Goal: Task Accomplishment & Management: Complete application form

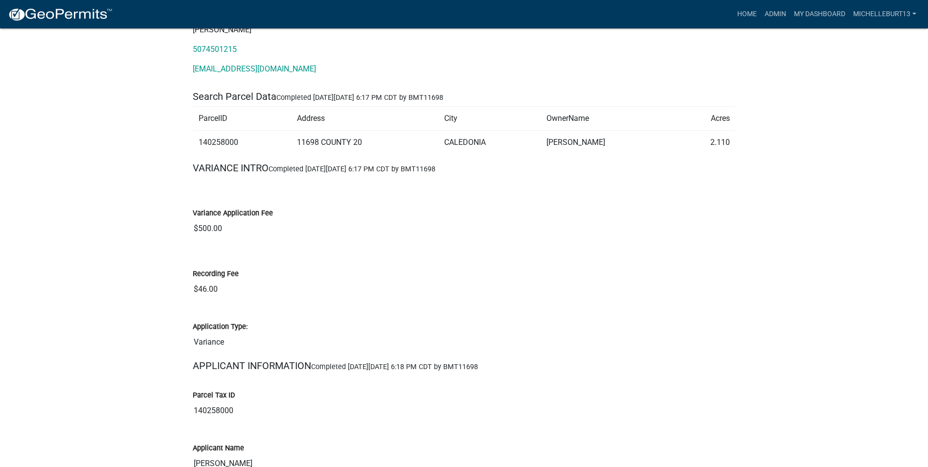
scroll to position [98, 0]
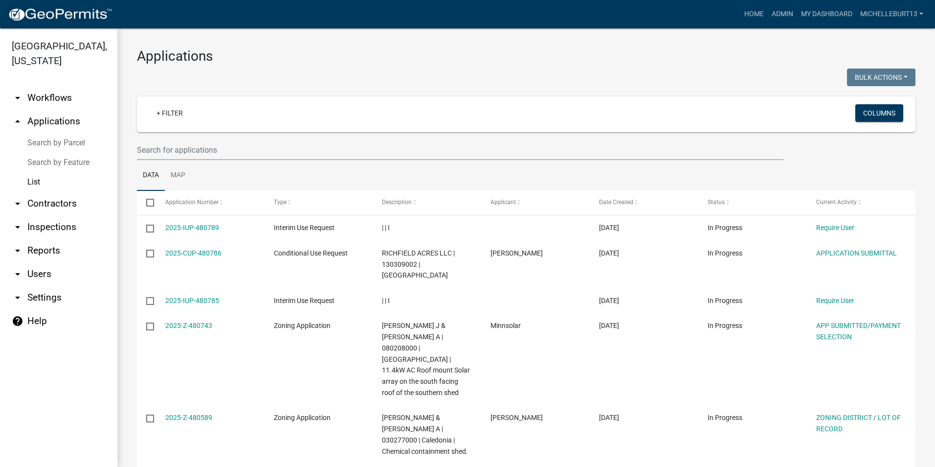
select select "3: 100"
click at [806, 12] on link "My Dashboard" at bounding box center [826, 14] width 59 height 19
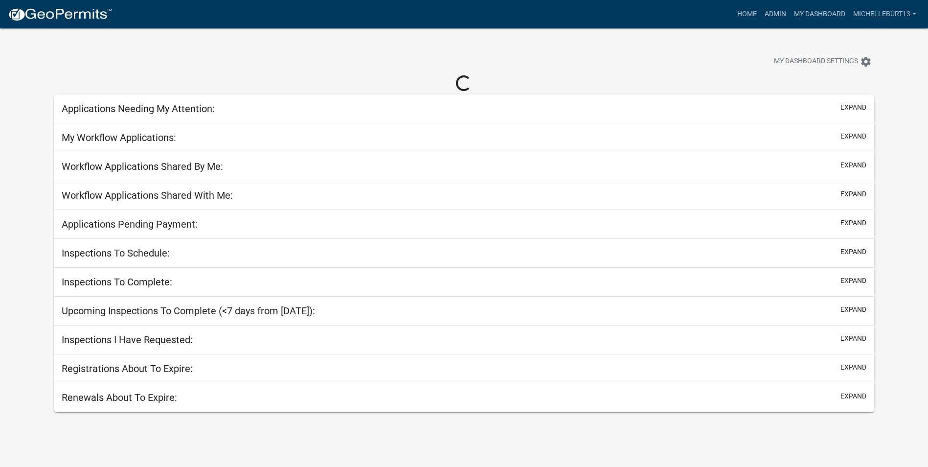
select select "3: 100"
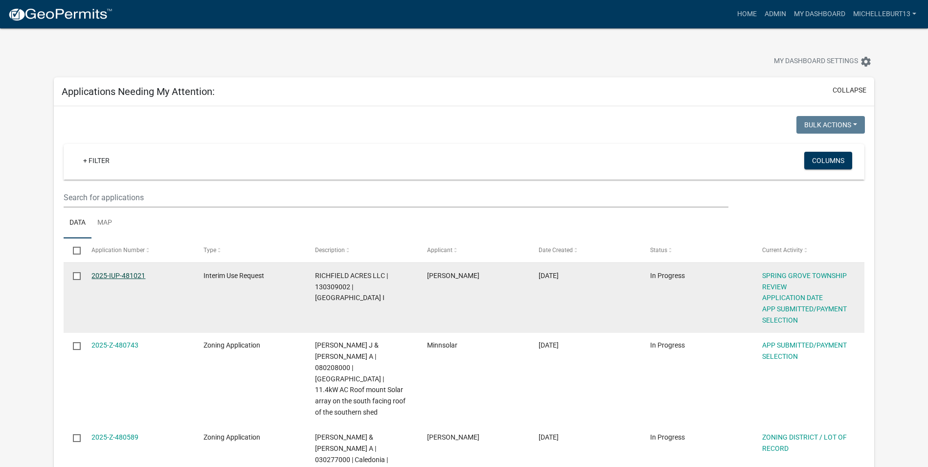
click at [131, 274] on link "2025-IUP-481021" at bounding box center [118, 275] width 54 height 8
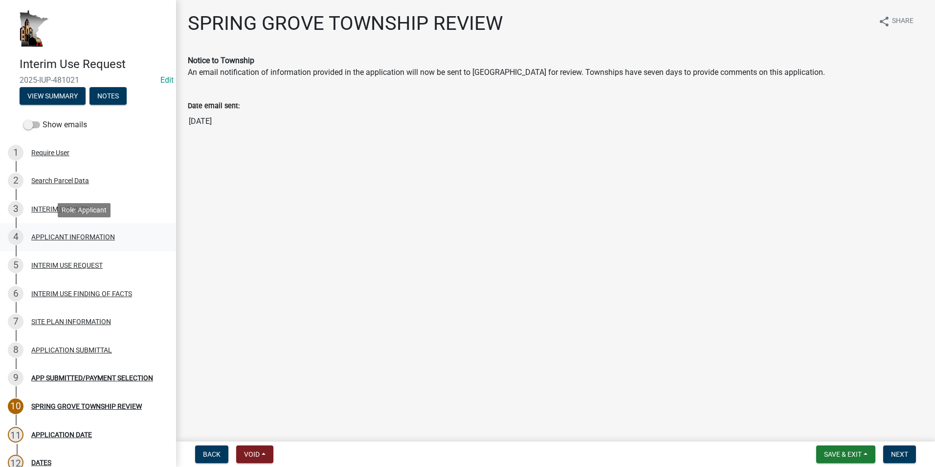
click at [78, 238] on div "APPLICANT INFORMATION" at bounding box center [73, 236] width 84 height 7
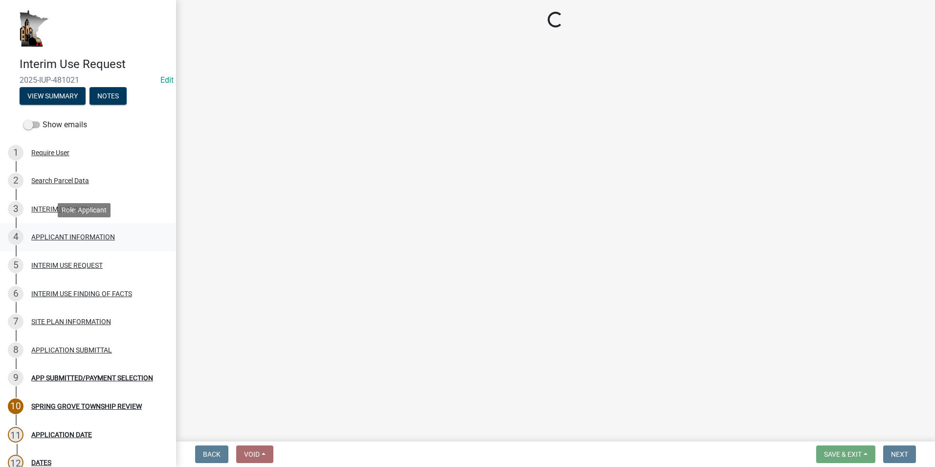
select select "a6ebd642-7a60-45b2-b886-40a169493c56"
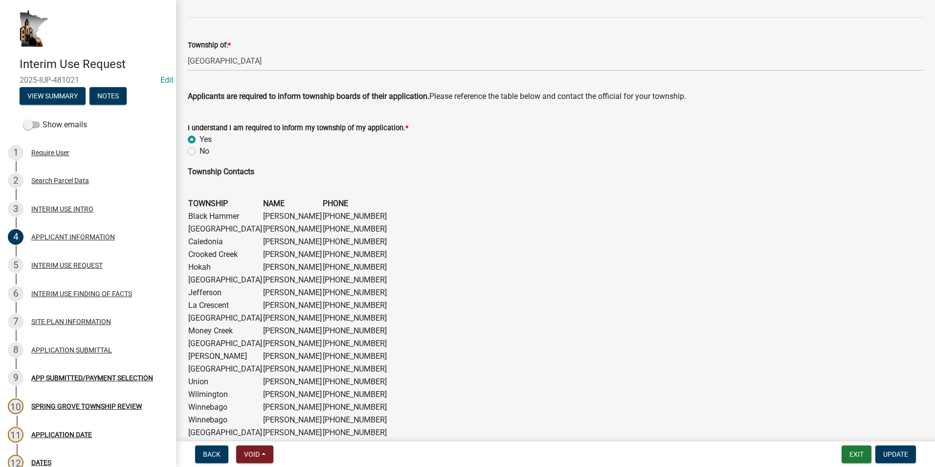
scroll to position [586, 0]
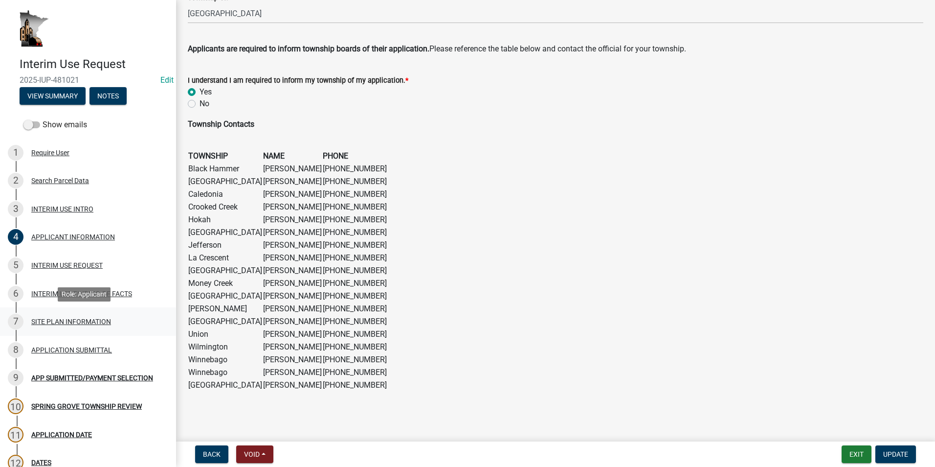
click at [90, 312] on link "7 SITE PLAN INFORMATION" at bounding box center [88, 321] width 176 height 28
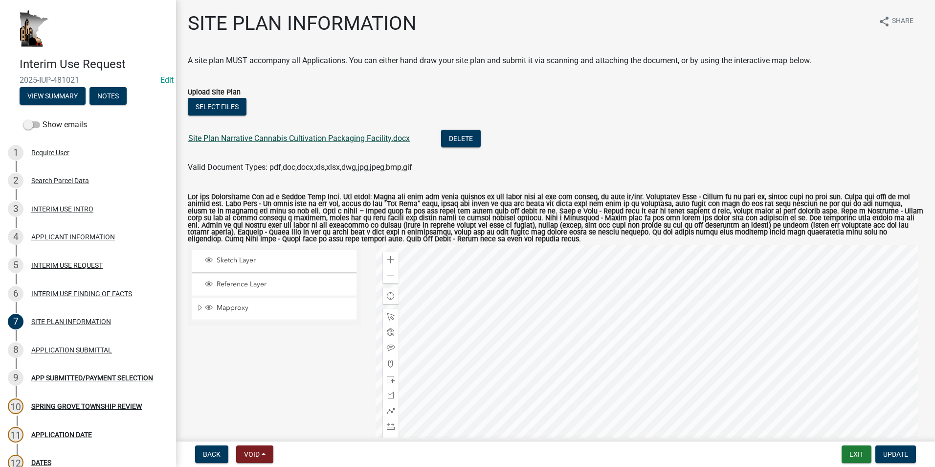
click at [315, 137] on link "Site Plan Narrative Cannabis Cultivation Packaging Facility.docx" at bounding box center [299, 138] width 222 height 9
click at [91, 235] on div "APPLICANT INFORMATION" at bounding box center [73, 236] width 84 height 7
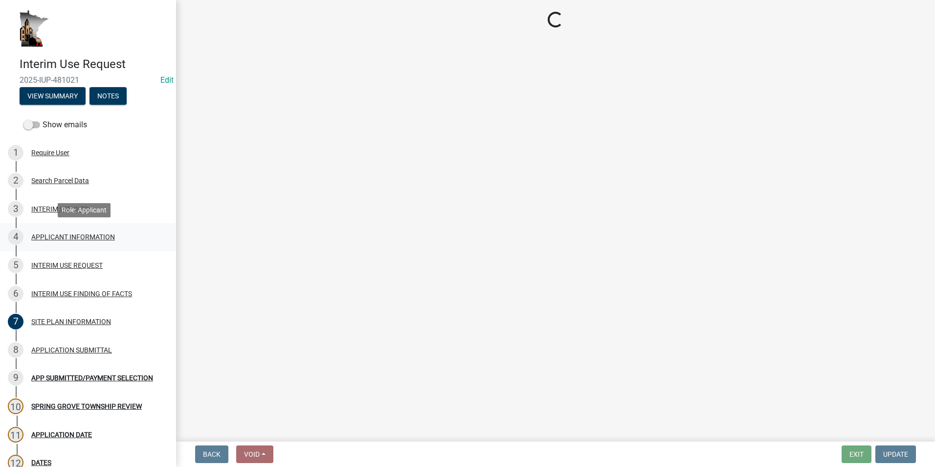
select select "a6ebd642-7a60-45b2-b886-40a169493c56"
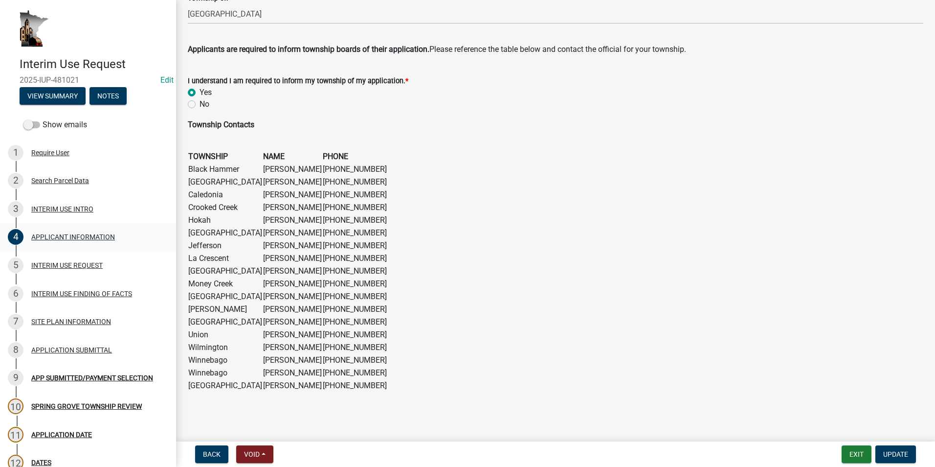
scroll to position [586, 0]
click at [89, 292] on div "INTERIM USE FINDING OF FACTS" at bounding box center [81, 293] width 101 height 7
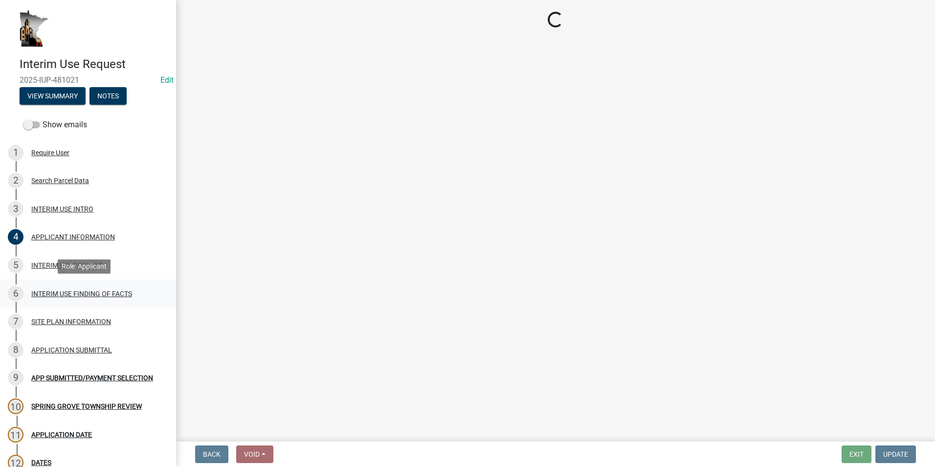
select select "ab8e6bc7-69ff-43e7-8eeb-01031d290518"
select select "8ce5ef27-4cae-46a1-a163-0b3401dda77e"
select select "12509f6a-ea6b-4484-b296-cd76aa402065"
select select "28d16b6d-1f90-4099-aad2-eae278ee8774"
select select "c2448a5d-127b-4a2b-acc3-4b0b70dc7476"
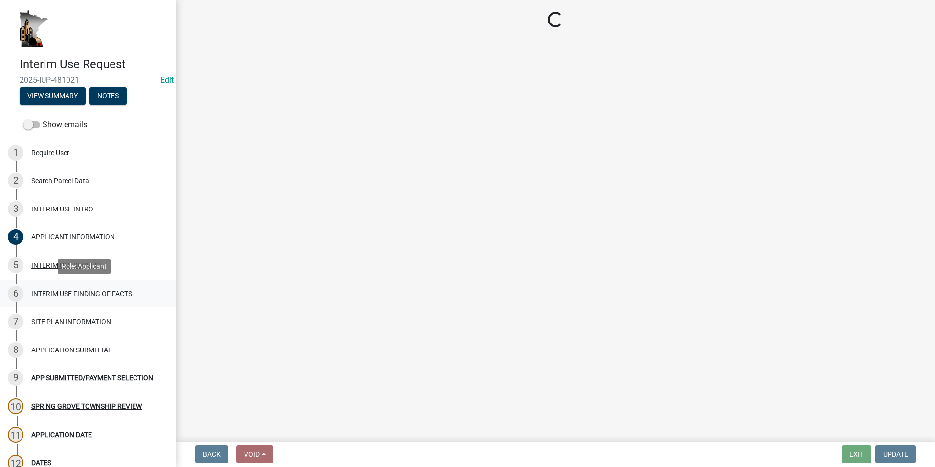
select select "d8c831b6-4f37-4d14-9352-474617a0aee5"
select select "2fa36ebf-bddc-4012-bed5-fe44ac92797b"
select select "7c19be10-f0c9-4b91-8fe4-4f8210c7560e"
select select "230dbae8-8d17-4c74-a1bf-bf40bf6aafdb"
select select "9c0bd83b-335e-4f95-a617-04bd9d4fd7a4"
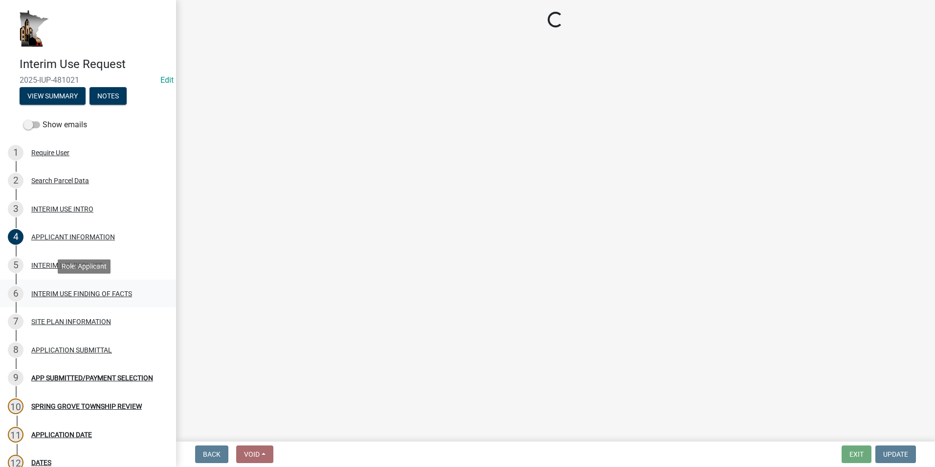
select select "0093c9ac-e1f5-4bc1-ace9-c325843d9441"
select select "49da60b2-56f6-42cf-9717-786700494c8c"
select select "cfdf2d8e-0508-42c2-b0ce-d21779370154"
select select "efba7ff1-e0ba-4279-b0bb-eac6d6dff2b7"
select select "bfc17fd0-8ca0-4935-bac4-e219785c9da4"
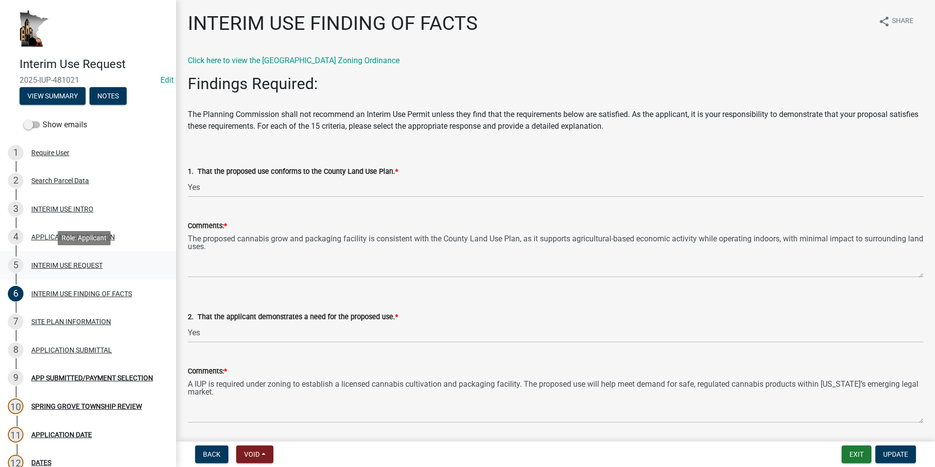
click at [79, 262] on div "INTERIM USE REQUEST" at bounding box center [66, 265] width 71 height 7
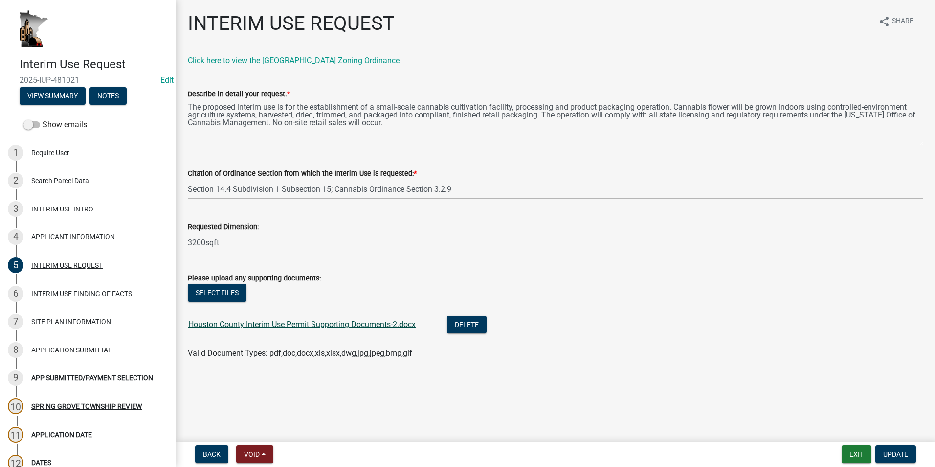
click at [271, 324] on link "Houston County Interim Use Permit Supporting Documents-2.docx" at bounding box center [301, 323] width 227 height 9
click at [78, 296] on div "INTERIM USE FINDING OF FACTS" at bounding box center [81, 293] width 101 height 7
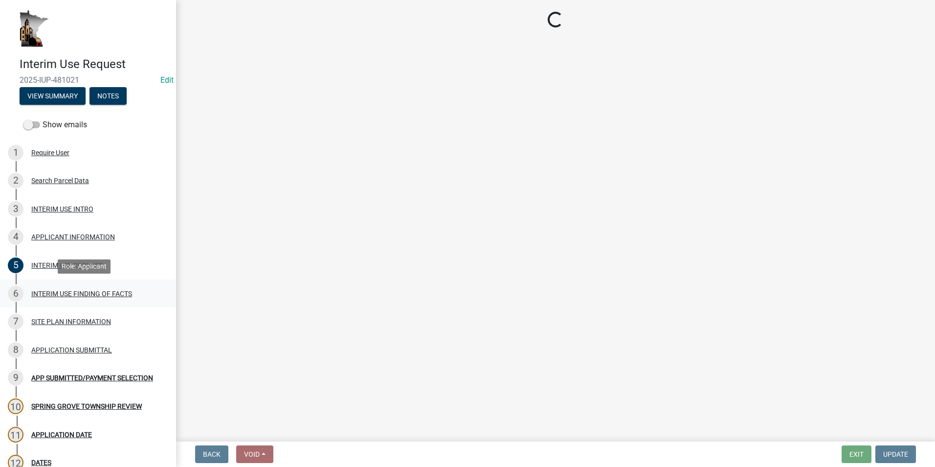
select select "ab8e6bc7-69ff-43e7-8eeb-01031d290518"
select select "8ce5ef27-4cae-46a1-a163-0b3401dda77e"
select select "12509f6a-ea6b-4484-b296-cd76aa402065"
select select "28d16b6d-1f90-4099-aad2-eae278ee8774"
select select "c2448a5d-127b-4a2b-acc3-4b0b70dc7476"
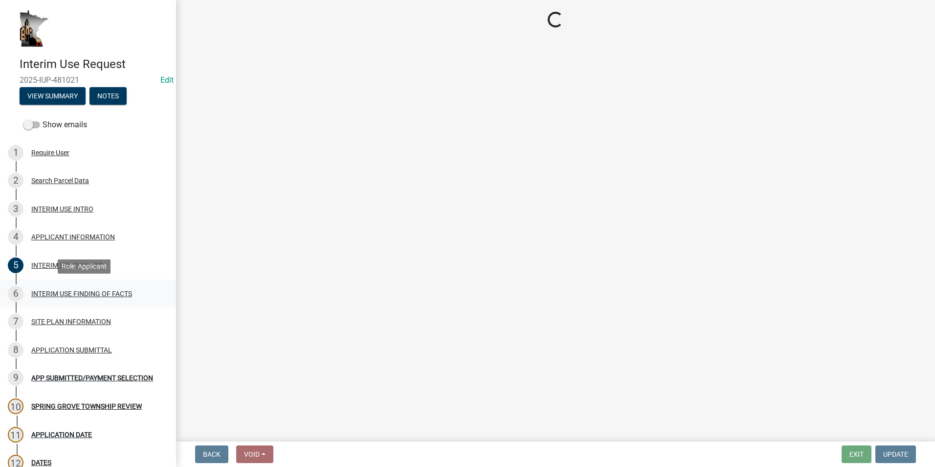
select select "d8c831b6-4f37-4d14-9352-474617a0aee5"
select select "2fa36ebf-bddc-4012-bed5-fe44ac92797b"
select select "7c19be10-f0c9-4b91-8fe4-4f8210c7560e"
select select "230dbae8-8d17-4c74-a1bf-bf40bf6aafdb"
select select "9c0bd83b-335e-4f95-a617-04bd9d4fd7a4"
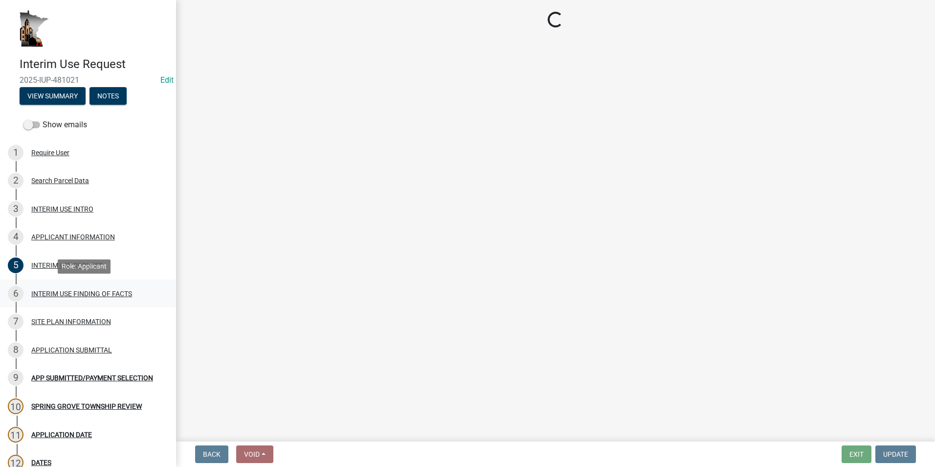
select select "0093c9ac-e1f5-4bc1-ace9-c325843d9441"
select select "49da60b2-56f6-42cf-9717-786700494c8c"
select select "cfdf2d8e-0508-42c2-b0ce-d21779370154"
select select "efba7ff1-e0ba-4279-b0bb-eac6d6dff2b7"
select select "bfc17fd0-8ca0-4935-bac4-e219785c9da4"
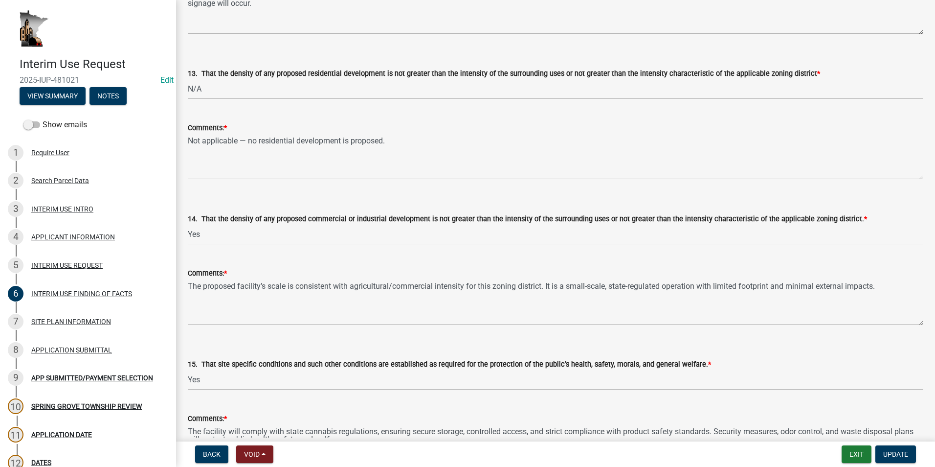
scroll to position [1925, 0]
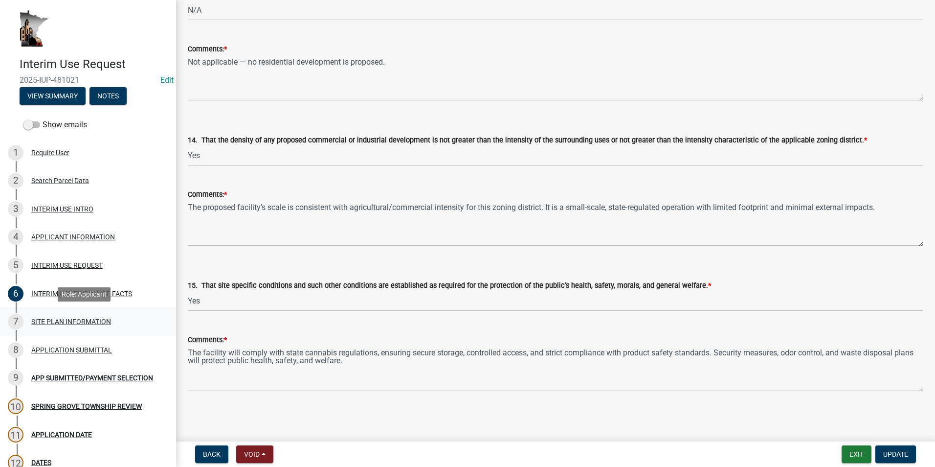
click at [50, 325] on div "SITE PLAN INFORMATION" at bounding box center [71, 321] width 80 height 7
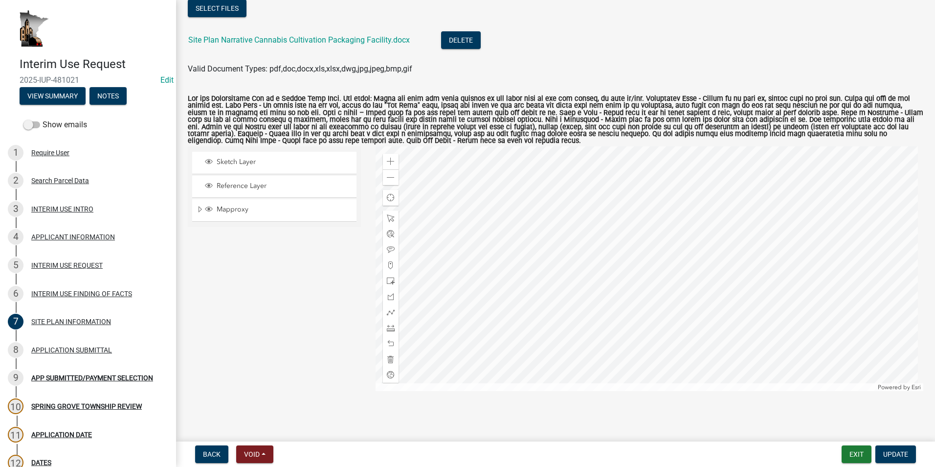
scroll to position [99, 0]
click at [81, 350] on div "APPLICATION SUBMITTAL" at bounding box center [71, 349] width 81 height 7
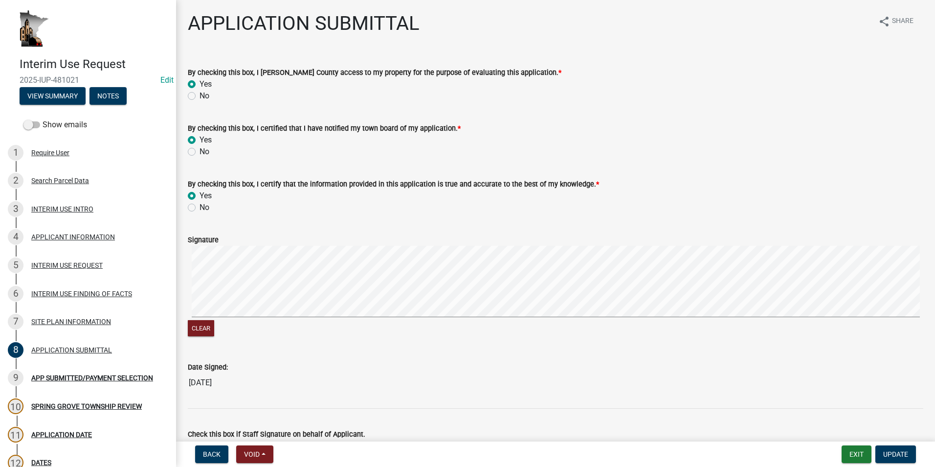
scroll to position [49, 0]
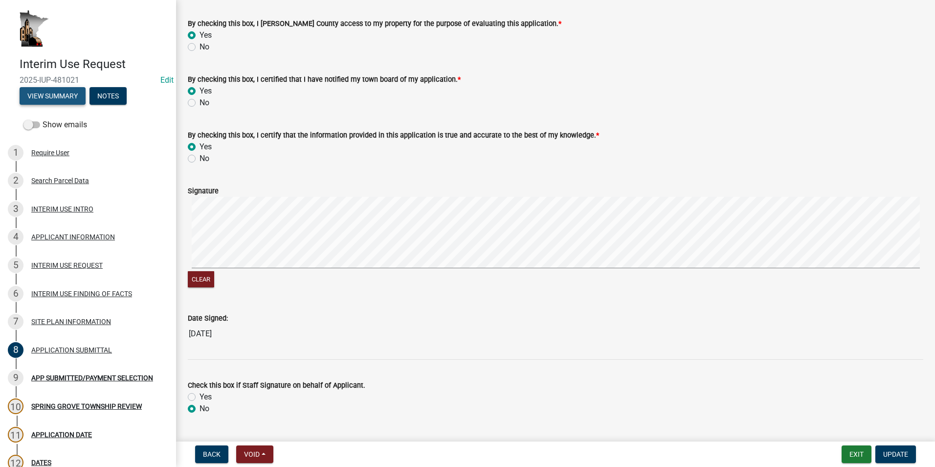
click at [53, 93] on button "View Summary" at bounding box center [53, 96] width 66 height 18
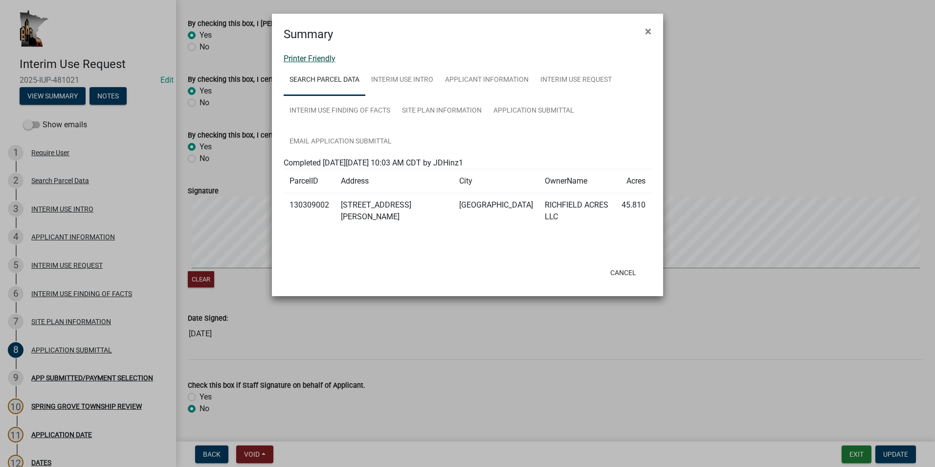
click at [318, 54] on link "Printer Friendly" at bounding box center [310, 58] width 52 height 9
drag, startPoint x: 651, startPoint y: 33, endPoint x: 585, endPoint y: 69, distance: 75.1
click at [650, 35] on span "×" at bounding box center [648, 31] width 6 height 14
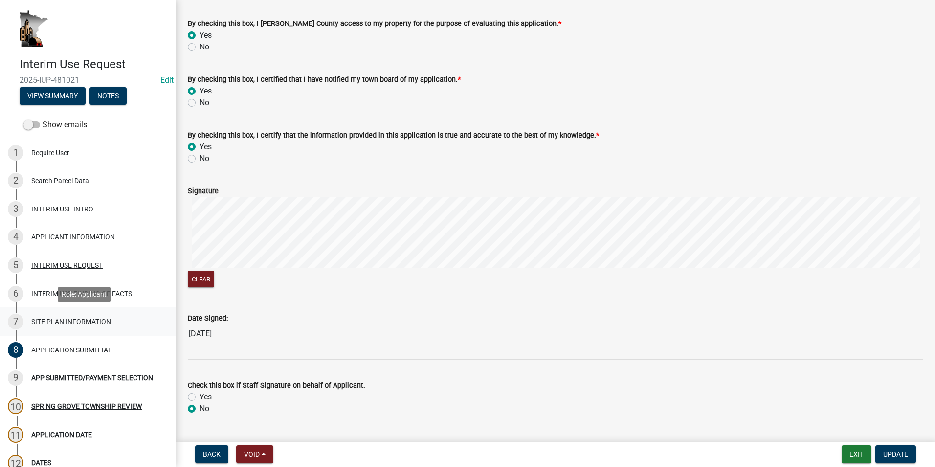
click at [89, 323] on div "SITE PLAN INFORMATION" at bounding box center [71, 321] width 80 height 7
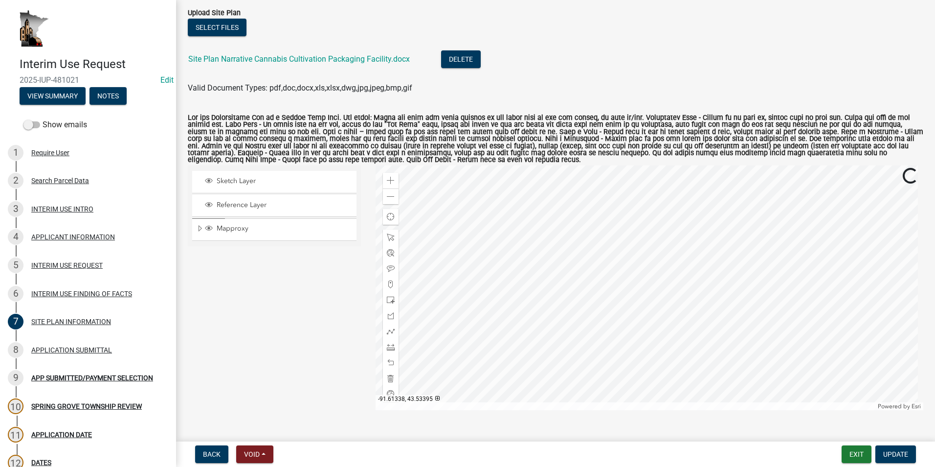
scroll to position [98, 0]
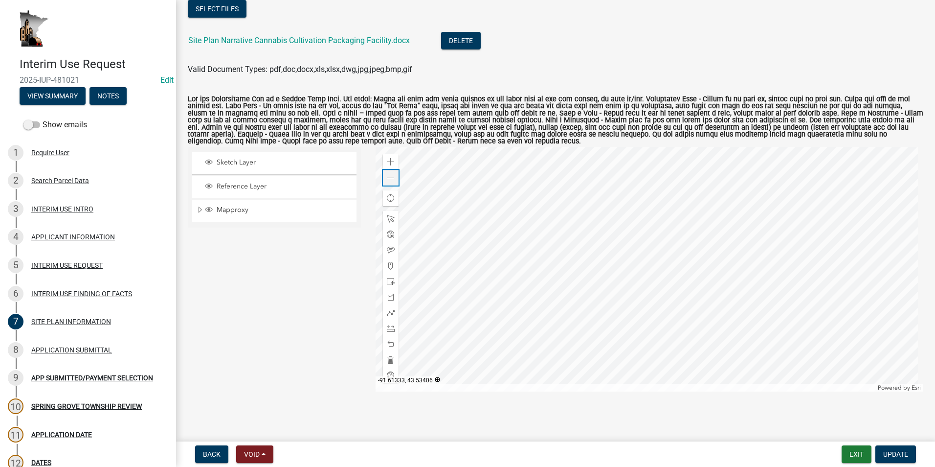
click at [391, 180] on span at bounding box center [391, 178] width 8 height 8
click at [505, 280] on div at bounding box center [650, 269] width 548 height 245
click at [387, 160] on span at bounding box center [391, 162] width 8 height 8
click at [500, 274] on div at bounding box center [650, 269] width 548 height 245
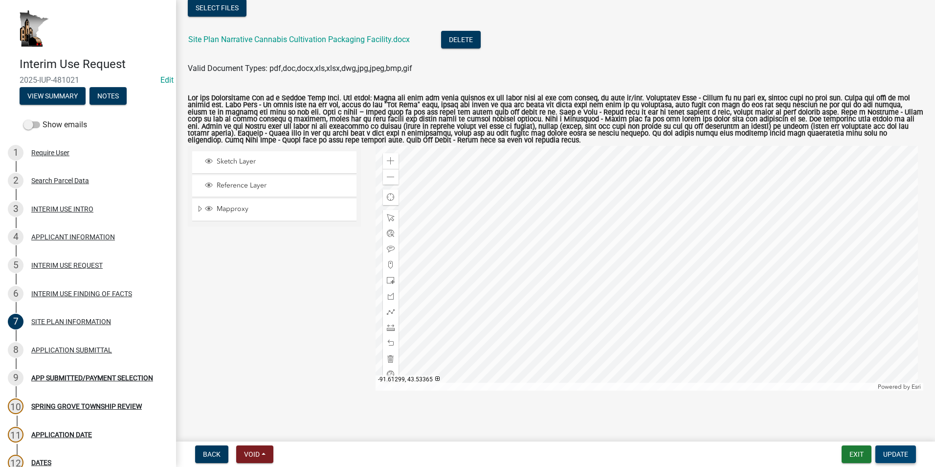
click at [890, 453] on span "Update" at bounding box center [895, 454] width 25 height 8
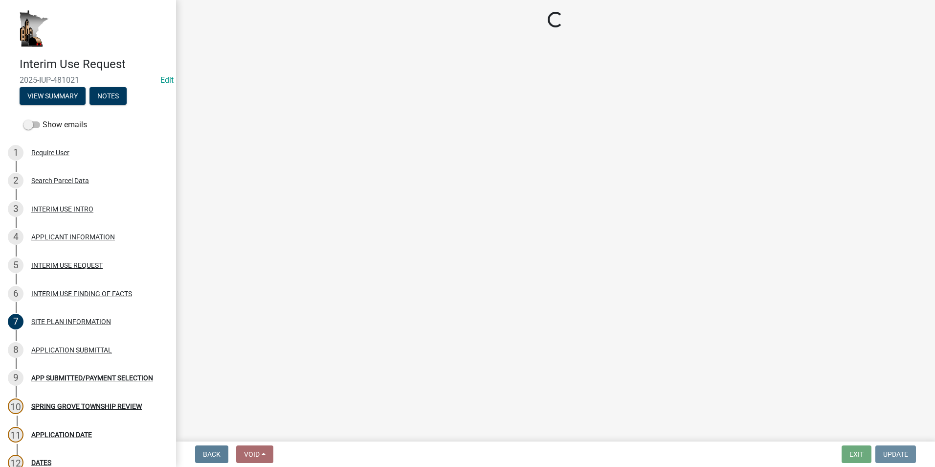
scroll to position [0, 0]
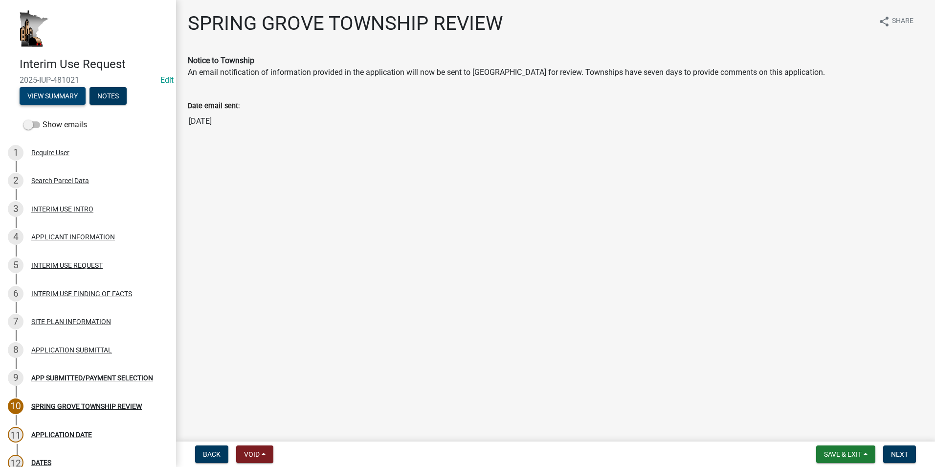
click at [67, 94] on button "View Summary" at bounding box center [53, 96] width 66 height 18
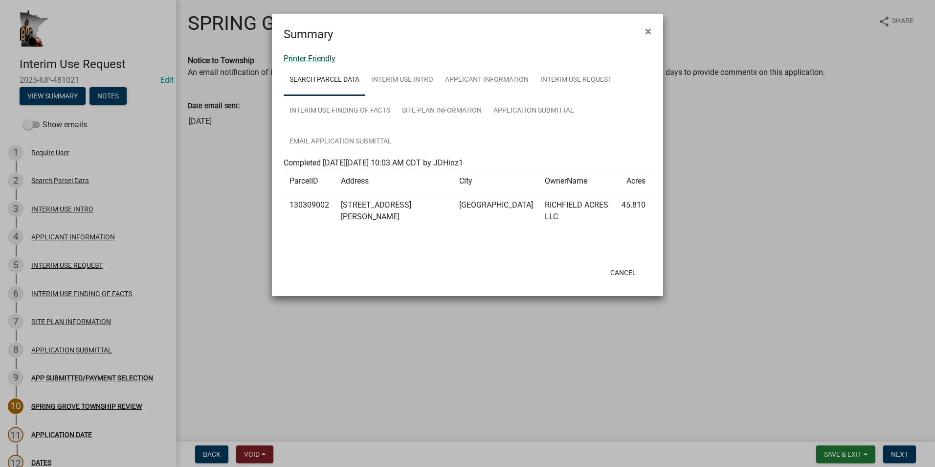
click at [315, 60] on link "Printer Friendly" at bounding box center [310, 58] width 52 height 9
click at [316, 58] on link "Printer Friendly" at bounding box center [310, 58] width 52 height 9
click at [649, 32] on span "×" at bounding box center [648, 31] width 6 height 14
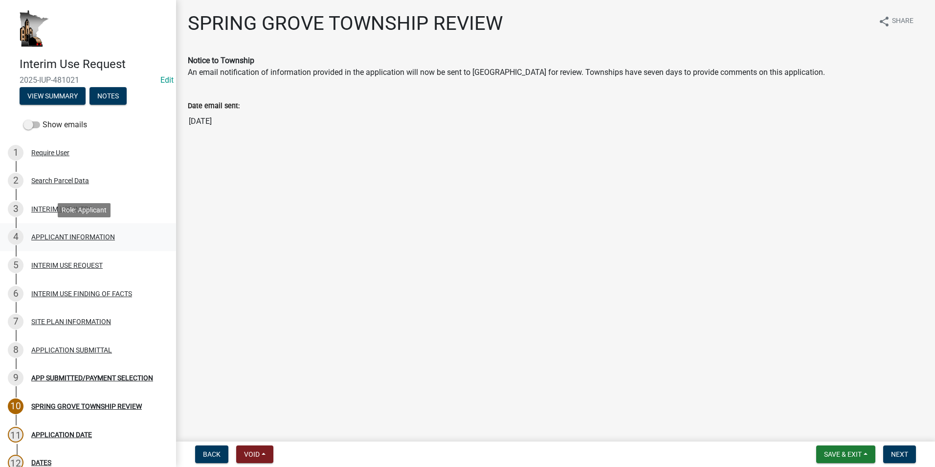
click at [33, 233] on div "APPLICANT INFORMATION" at bounding box center [73, 236] width 84 height 7
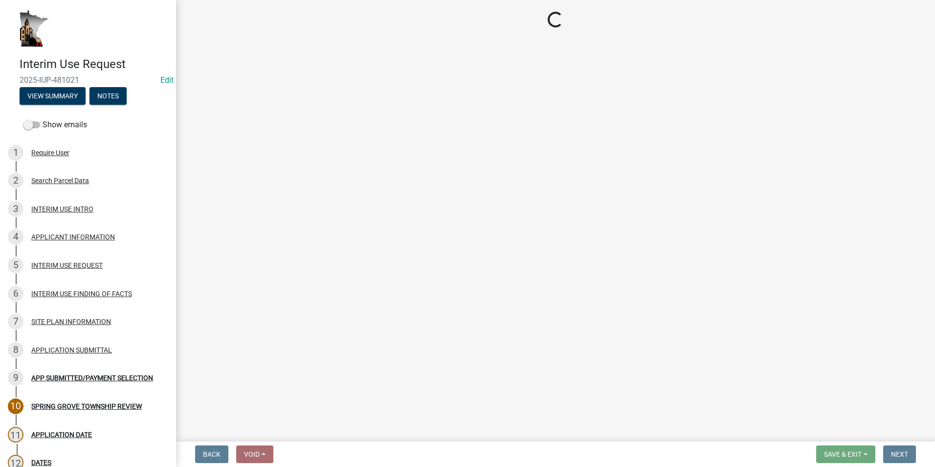
select select "a6ebd642-7a60-45b2-b886-40a169493c56"
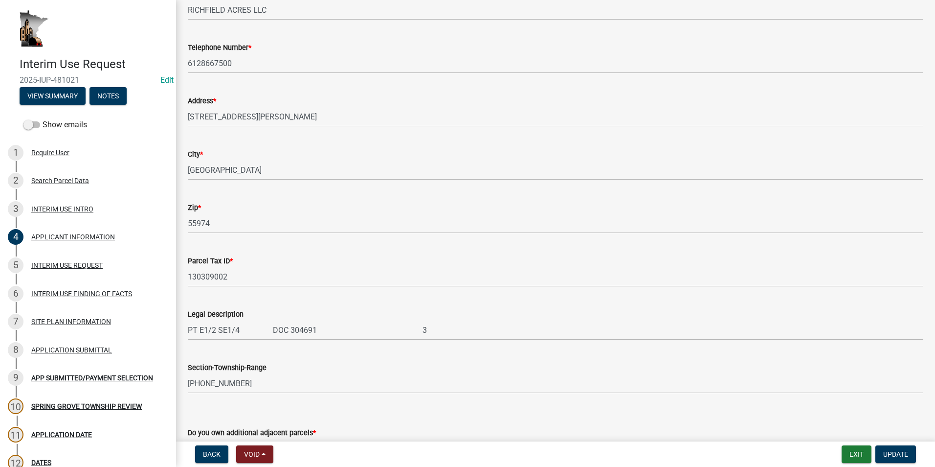
scroll to position [98, 0]
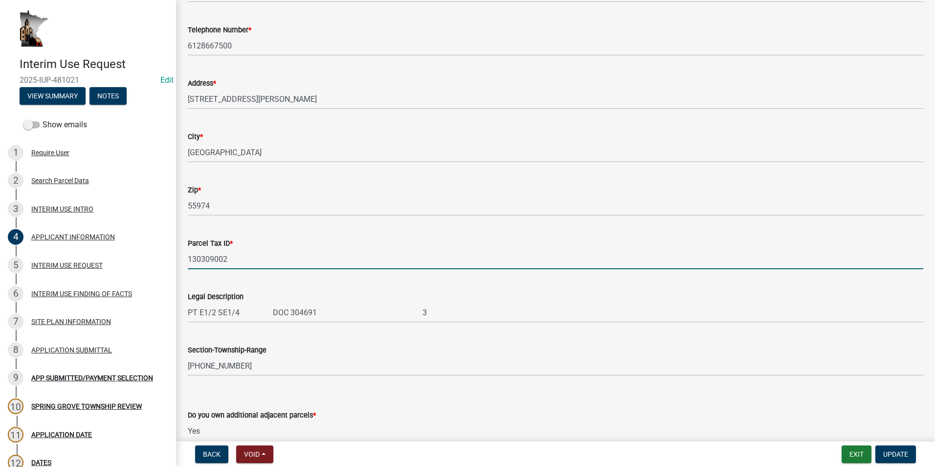
drag, startPoint x: 231, startPoint y: 259, endPoint x: 180, endPoint y: 258, distance: 51.4
click at [180, 258] on div "APPLICANT INFORMATION share Share Applicant Name * RICHFIELD ACRES LLC Telephon…" at bounding box center [555, 405] width 759 height 982
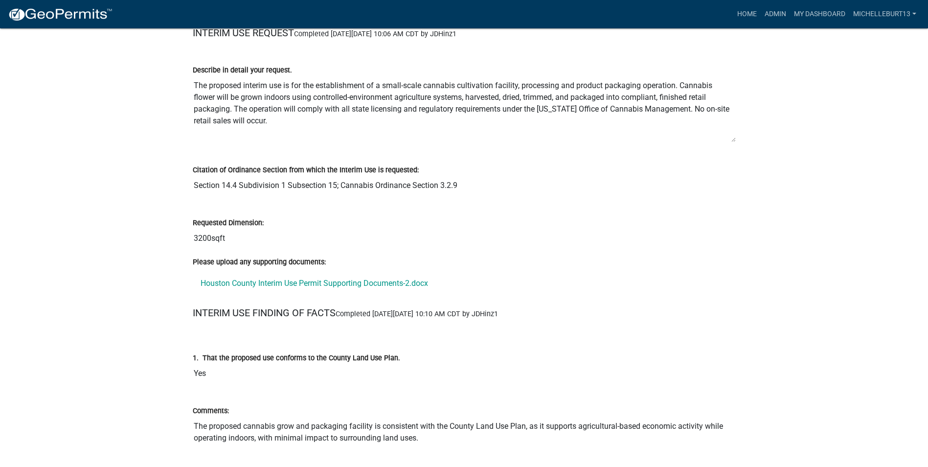
scroll to position [1027, 0]
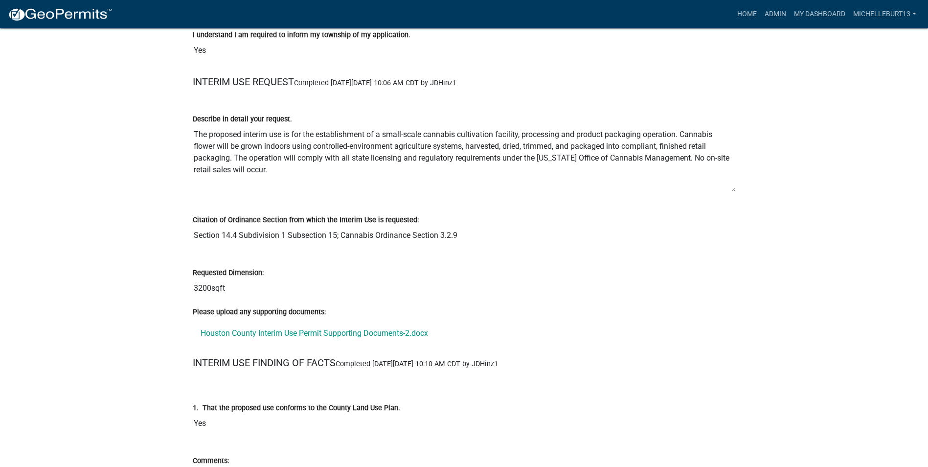
click at [735, 190] on textarea "The proposed interim use is for the establishment of a small-scale cannabis cul…" at bounding box center [464, 159] width 543 height 68
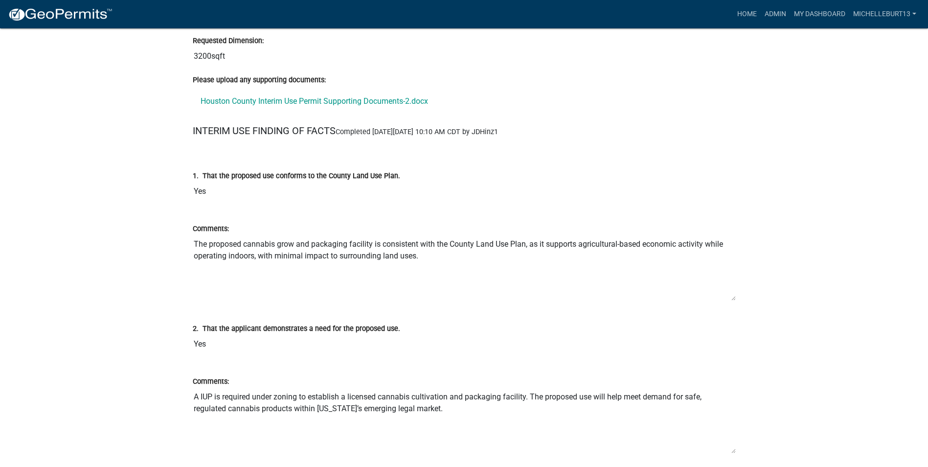
scroll to position [1321, 0]
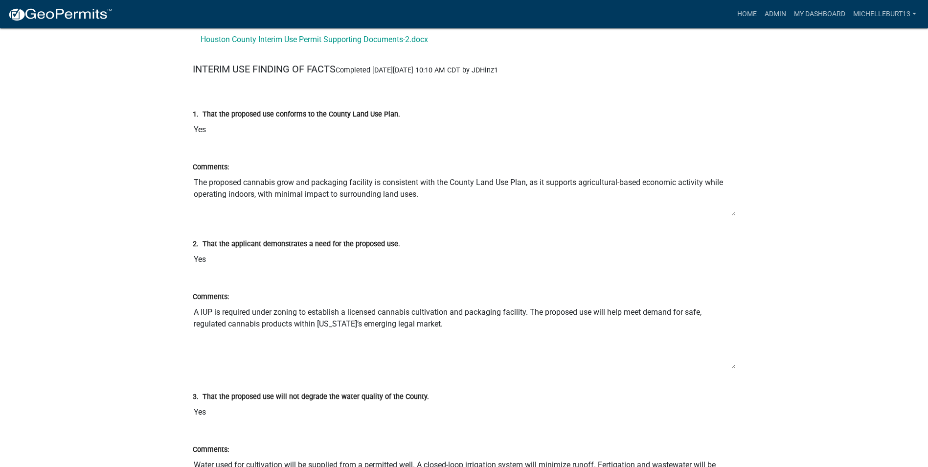
drag, startPoint x: 734, startPoint y: 238, endPoint x: 733, endPoint y: 213, distance: 25.0
click at [733, 213] on textarea "The proposed cannabis grow and packaging facility is consistent with the County…" at bounding box center [464, 195] width 543 height 44
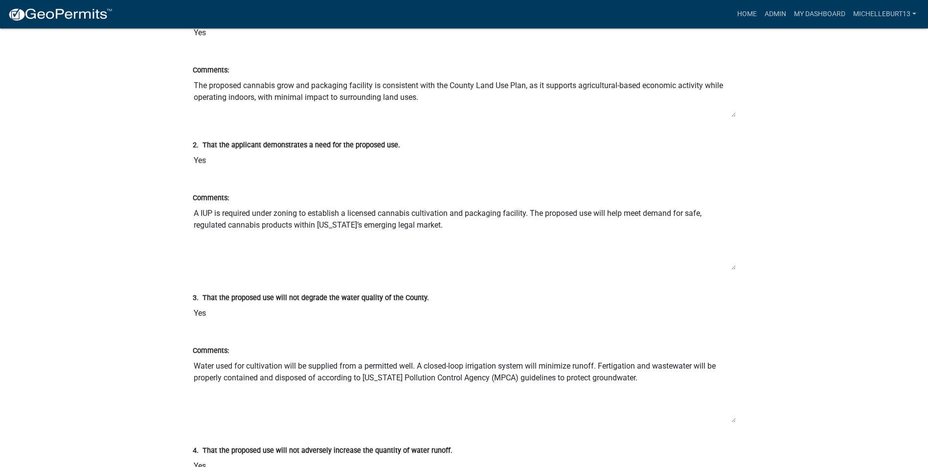
scroll to position [1419, 0]
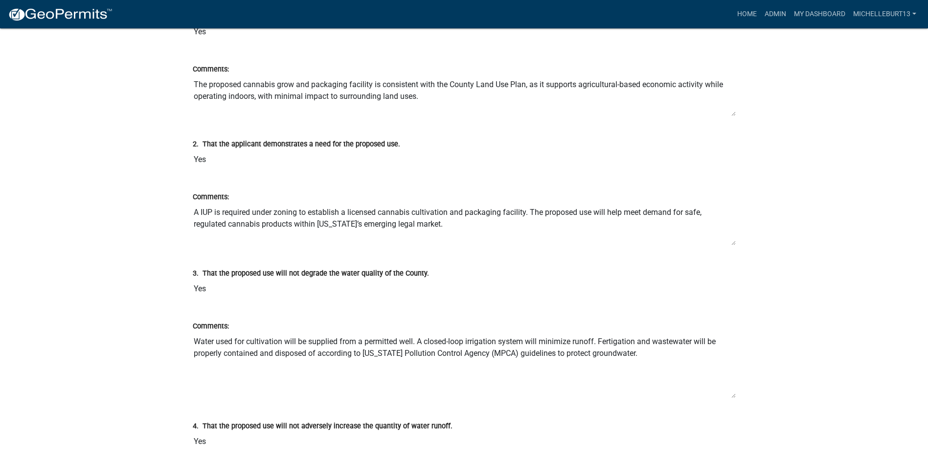
drag, startPoint x: 735, startPoint y: 263, endPoint x: 735, endPoint y: 238, distance: 24.9
click at [735, 238] on textarea "A IUP is required under zoning to establish a licensed cannabis cultivation and…" at bounding box center [464, 224] width 543 height 43
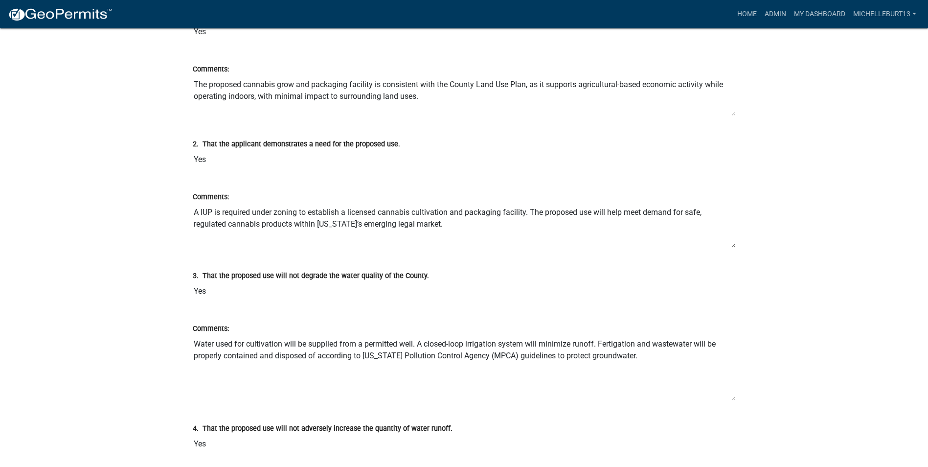
click at [733, 245] on textarea "A IUP is required under zoning to establish a licensed cannabis cultivation and…" at bounding box center [464, 225] width 543 height 45
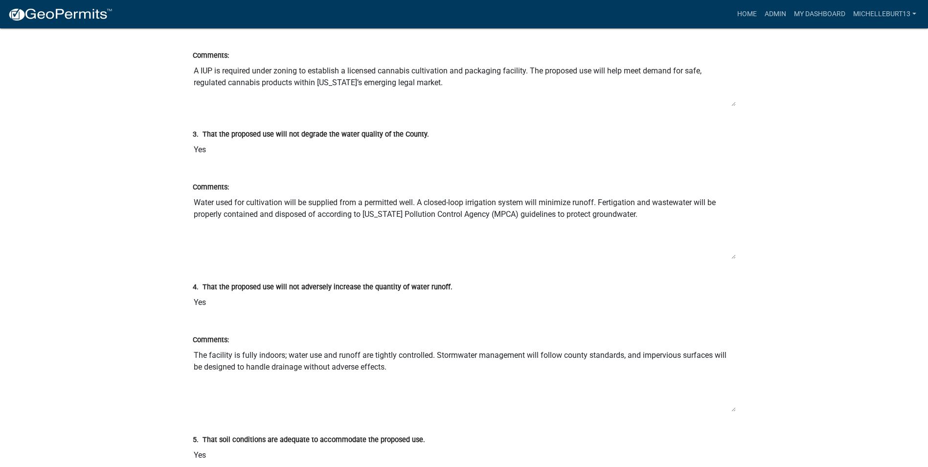
scroll to position [1565, 0]
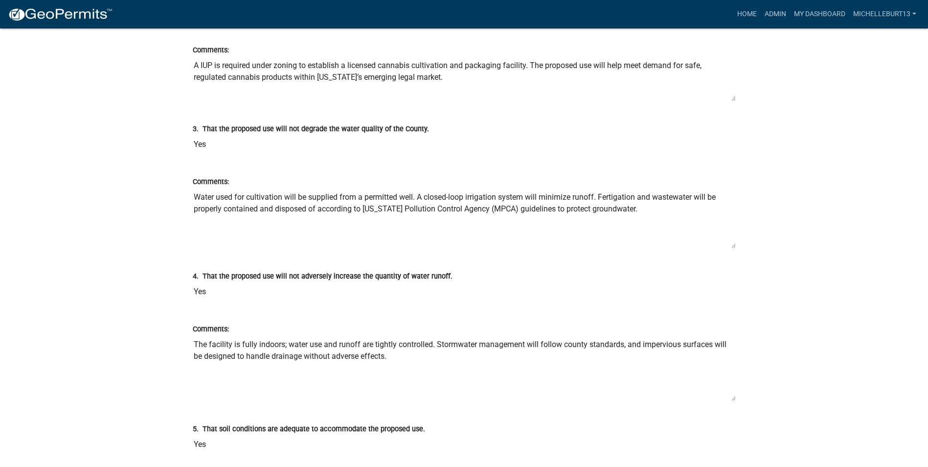
drag, startPoint x: 733, startPoint y: 252, endPoint x: 733, endPoint y: 246, distance: 6.4
click at [733, 246] on textarea "Water used for cultivation will be supplied from a permitted well. A closed-loo…" at bounding box center [464, 217] width 543 height 61
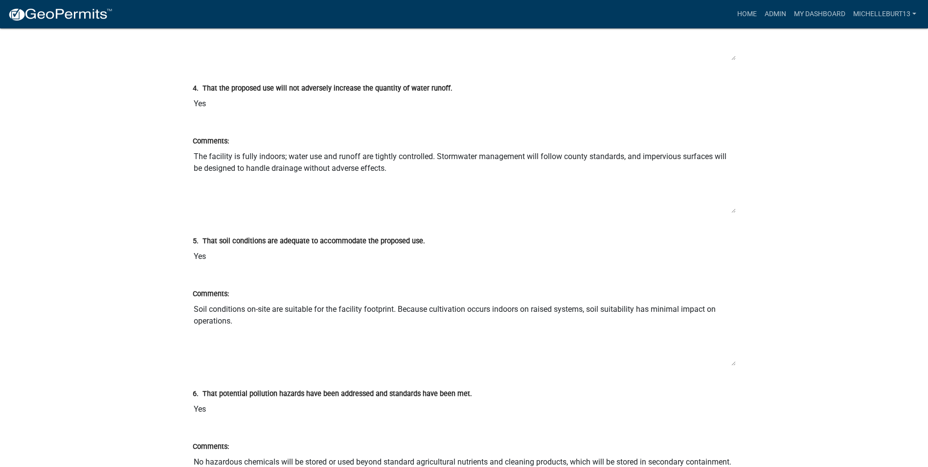
scroll to position [1761, 0]
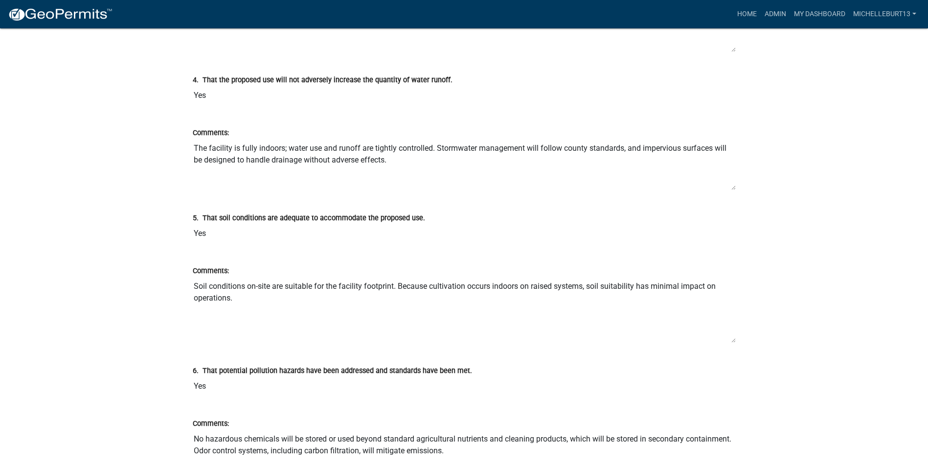
drag, startPoint x: 732, startPoint y: 203, endPoint x: 733, endPoint y: 188, distance: 14.7
click at [733, 188] on textarea "The facility is fully indoors; water use and runoff are tightly controlled. Sto…" at bounding box center [464, 164] width 543 height 52
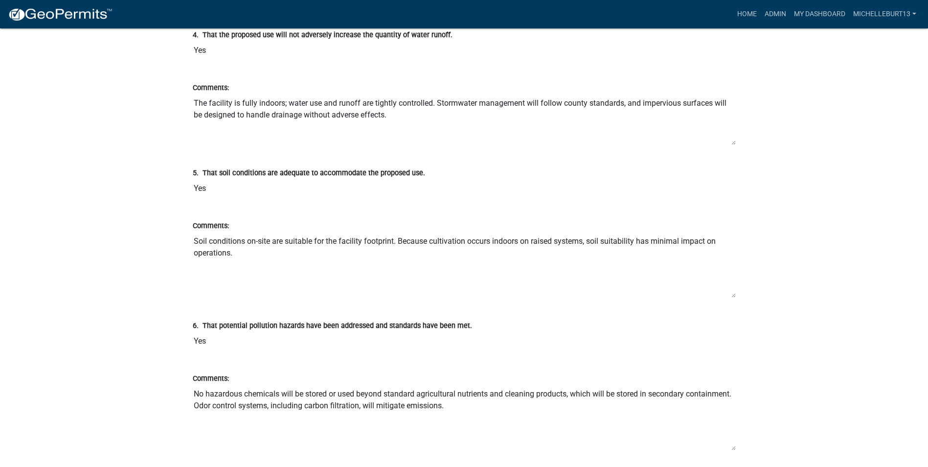
scroll to position [1859, 0]
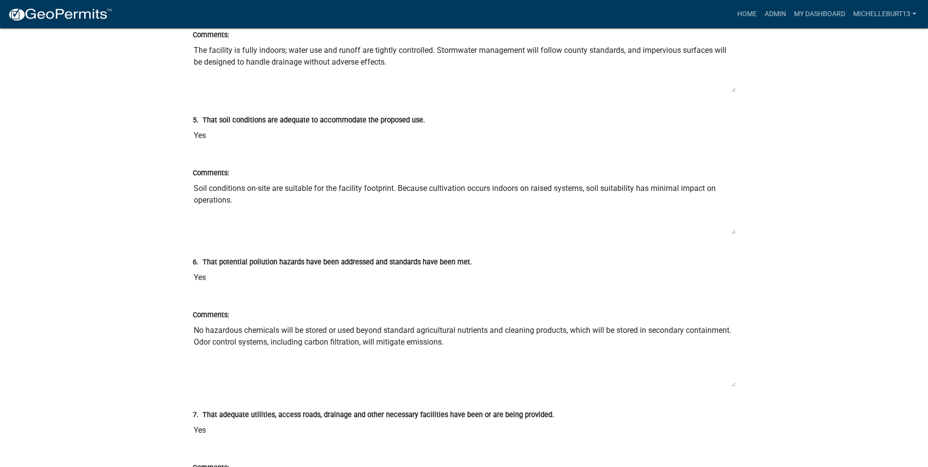
drag, startPoint x: 734, startPoint y: 240, endPoint x: 734, endPoint y: 224, distance: 16.6
click at [734, 224] on textarea "Soil conditions on-site are suitable for the facility footprint. Because cultiv…" at bounding box center [464, 207] width 543 height 56
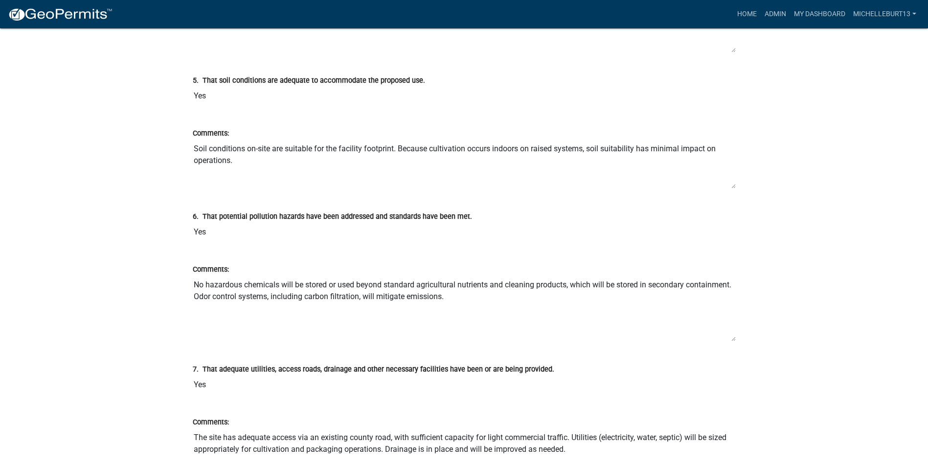
scroll to position [1957, 0]
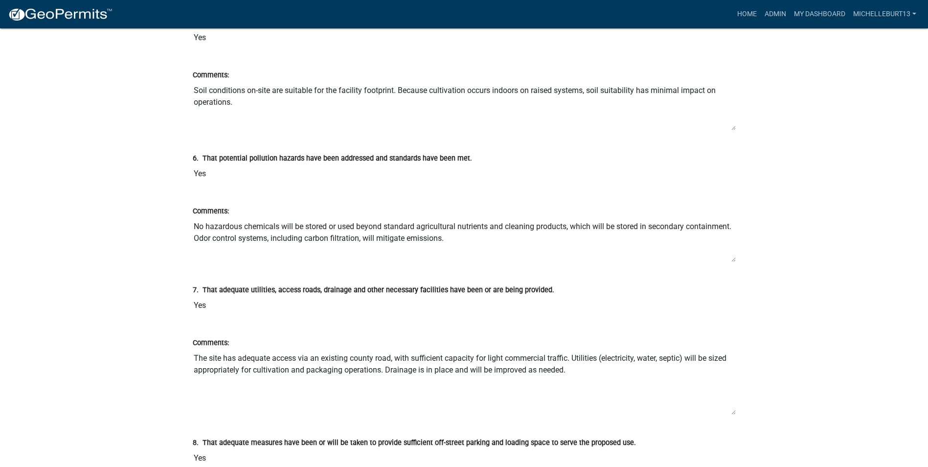
drag, startPoint x: 733, startPoint y: 280, endPoint x: 733, endPoint y: 259, distance: 21.0
click at [733, 259] on textarea "No hazardous chemicals will be stored or used beyond standard agricultural nutr…" at bounding box center [464, 239] width 543 height 45
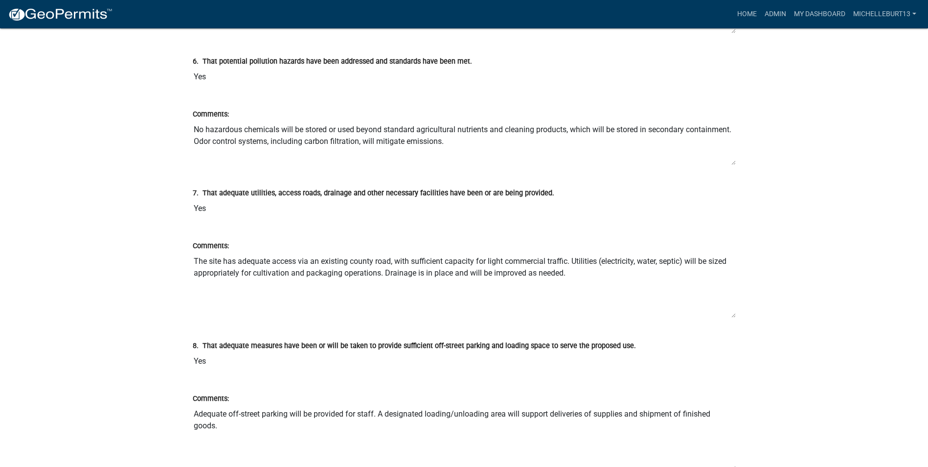
scroll to position [2054, 0]
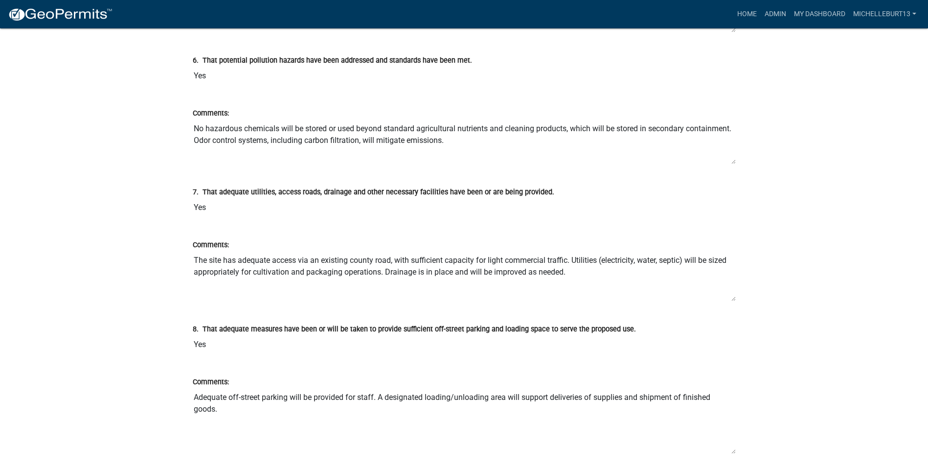
drag, startPoint x: 734, startPoint y: 314, endPoint x: 731, endPoint y: 294, distance: 19.2
click at [731, 294] on textarea "The site has adequate access via an existing county road, with sufficient capac…" at bounding box center [464, 275] width 543 height 51
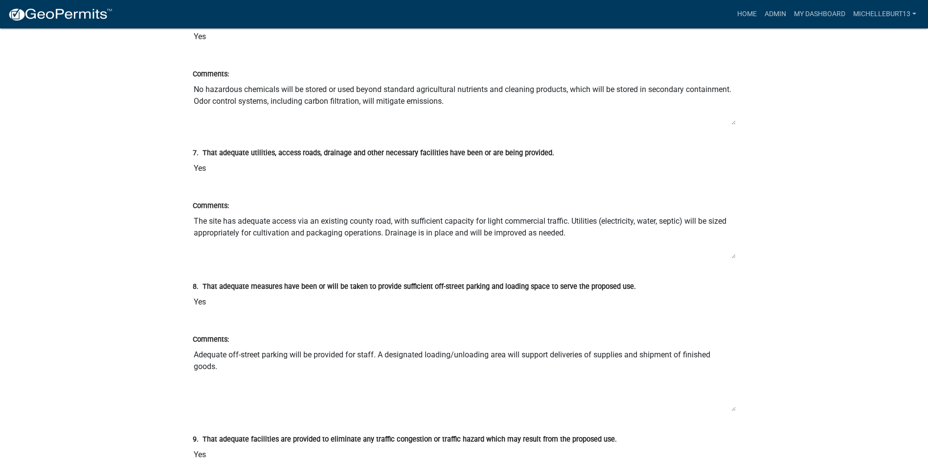
scroll to position [2250, 0]
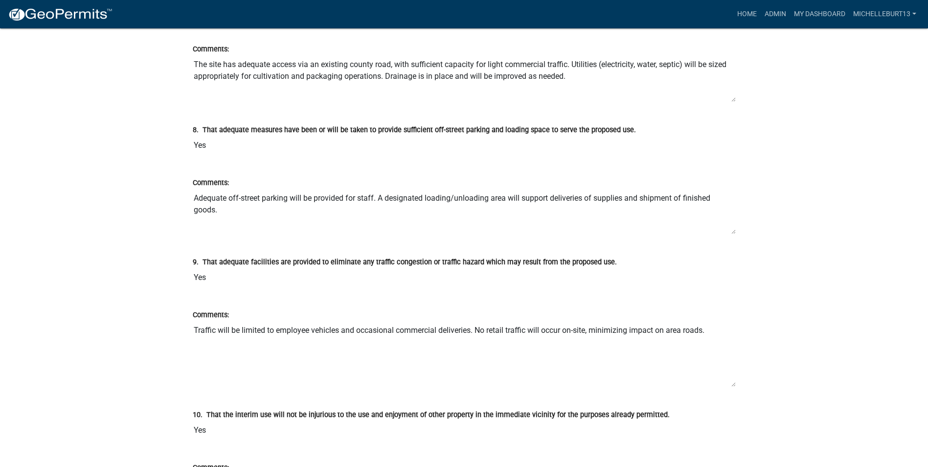
drag, startPoint x: 734, startPoint y: 252, endPoint x: 733, endPoint y: 231, distance: 21.5
click at [734, 231] on textarea "Adequate off-street parking will be provided for staff. A designated loading/un…" at bounding box center [464, 211] width 543 height 46
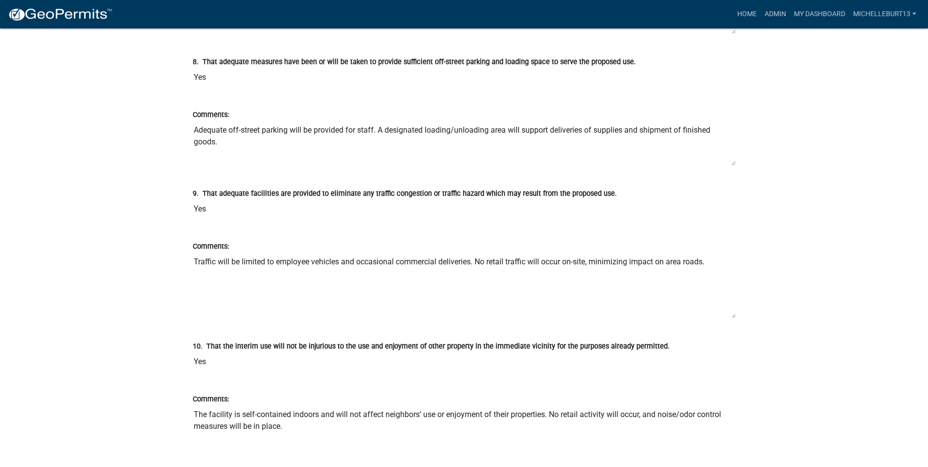
scroll to position [2348, 0]
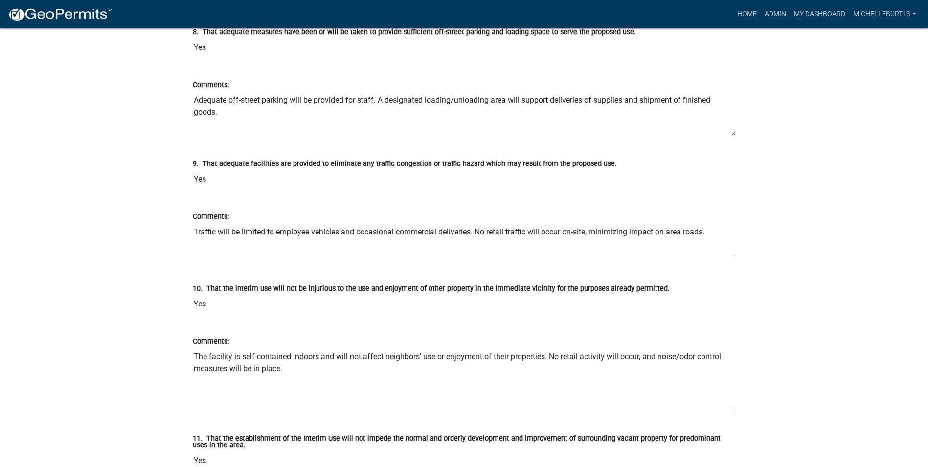
drag, startPoint x: 735, startPoint y: 286, endPoint x: 731, endPoint y: 257, distance: 29.1
click at [731, 257] on textarea "Traffic will be limited to employee vehicles and occasional commercial deliveri…" at bounding box center [464, 241] width 543 height 39
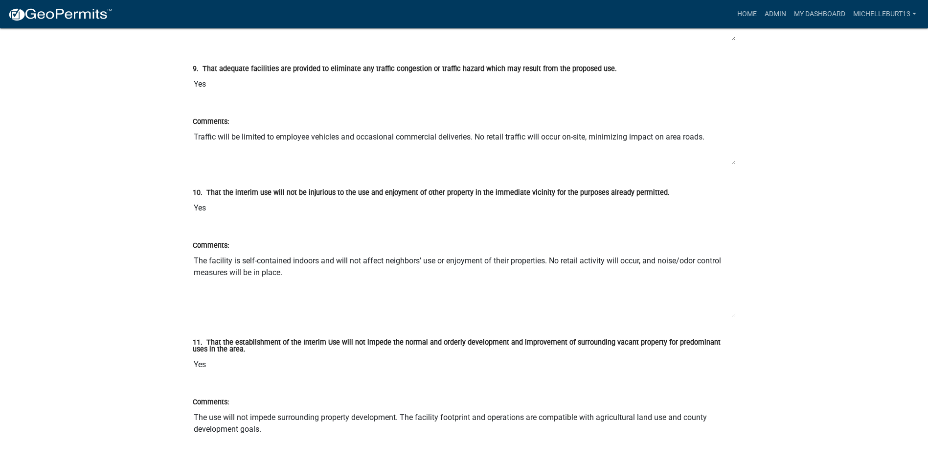
scroll to position [2446, 0]
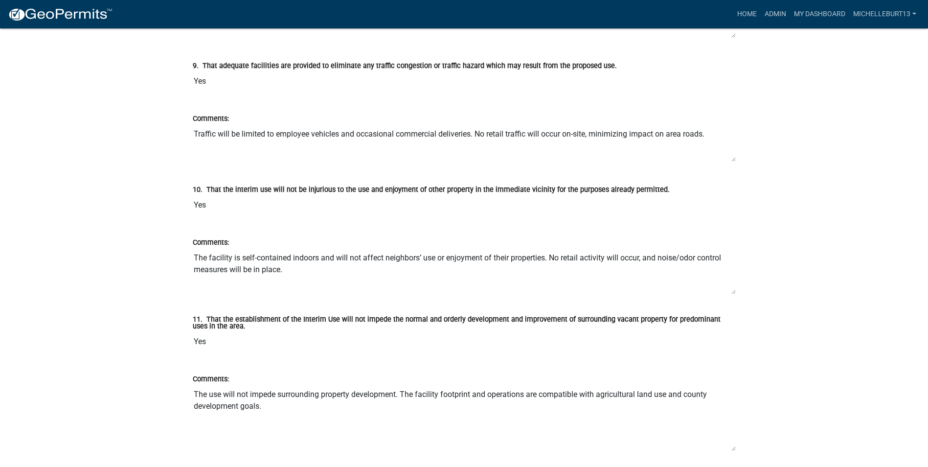
drag, startPoint x: 733, startPoint y: 312, endPoint x: 732, endPoint y: 286, distance: 25.5
click at [733, 286] on textarea "The facility is self-contained indoors and will not affect neighbors’ use or en…" at bounding box center [464, 271] width 543 height 46
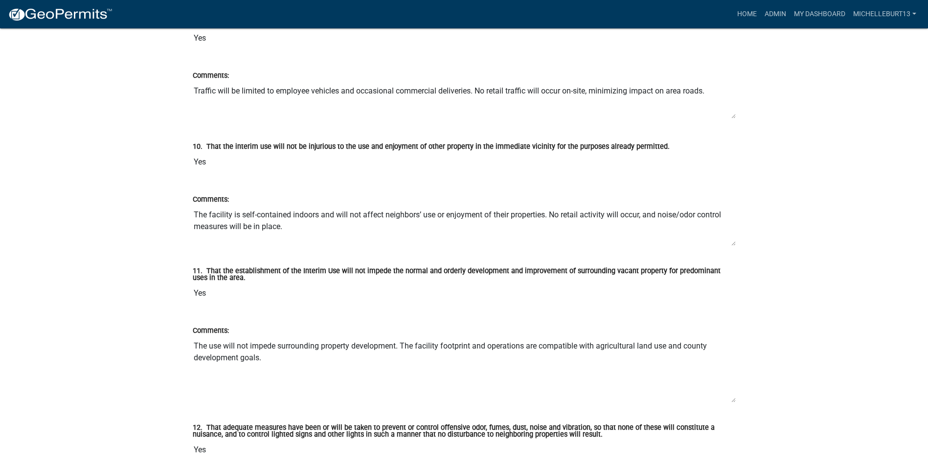
scroll to position [2544, 0]
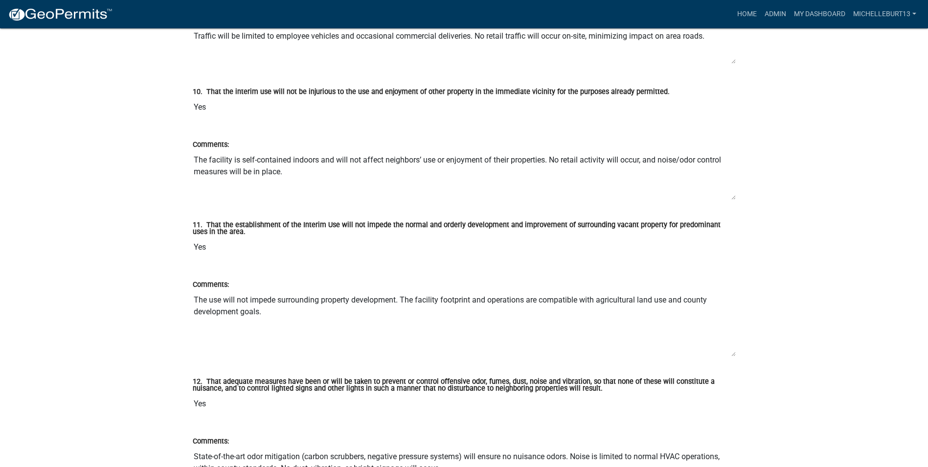
drag, startPoint x: 732, startPoint y: 188, endPoint x: 733, endPoint y: 197, distance: 8.9
click at [733, 197] on textarea "The facility is self-contained indoors and will not affect neighbors’ use or en…" at bounding box center [464, 175] width 543 height 50
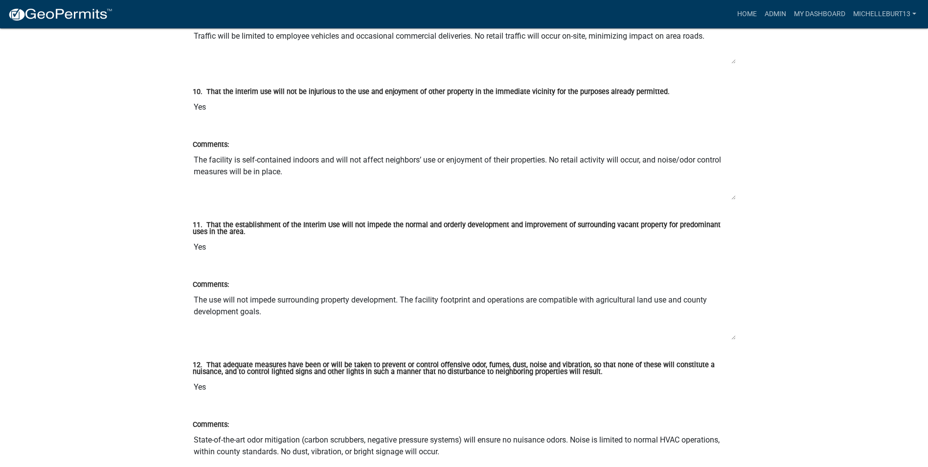
drag, startPoint x: 734, startPoint y: 352, endPoint x: 734, endPoint y: 331, distance: 21.5
click at [734, 331] on textarea "The use will not impede surrounding property development. The facility footprin…" at bounding box center [464, 315] width 543 height 50
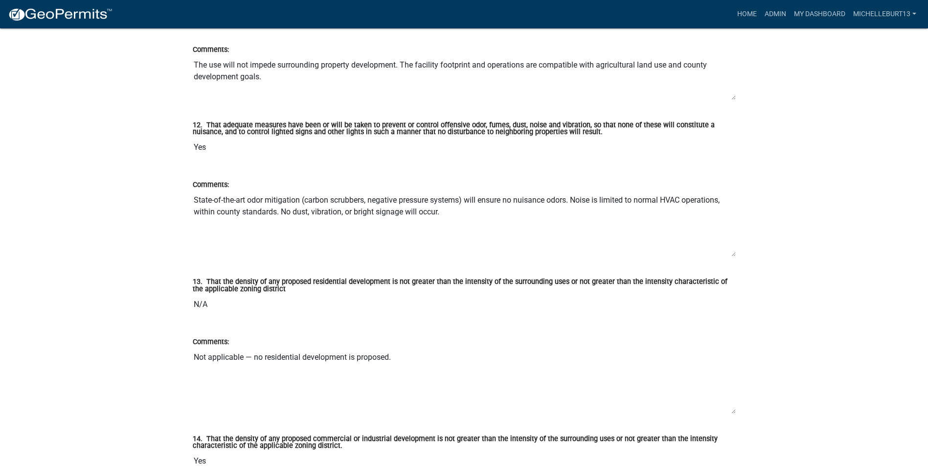
scroll to position [2788, 0]
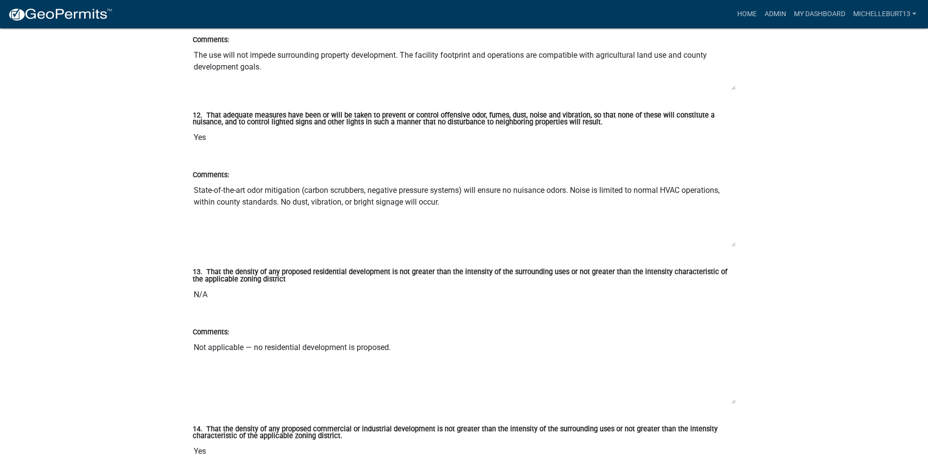
click at [736, 242] on div "Comments: State-of-the-art odor mitigation (carbon scrubbers, negative pressure…" at bounding box center [464, 205] width 558 height 100
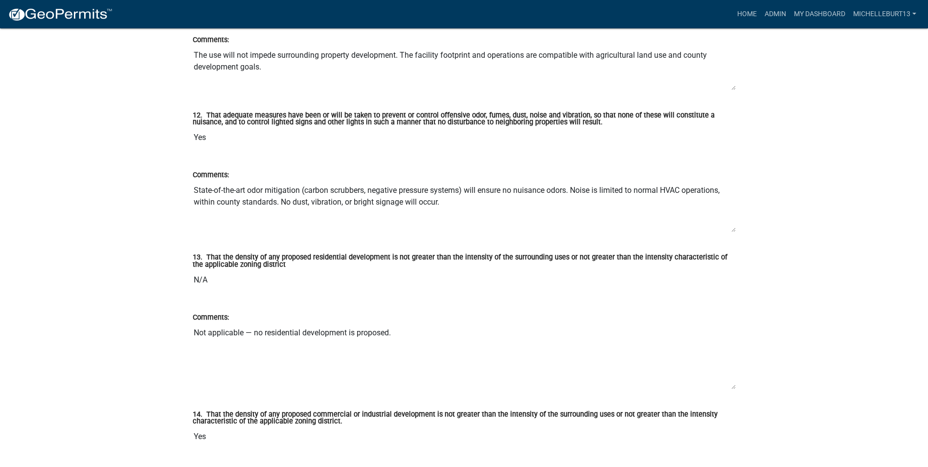
drag, startPoint x: 733, startPoint y: 246, endPoint x: 733, endPoint y: 231, distance: 14.7
click at [733, 231] on textarea "State-of-the-art odor mitigation (carbon scrubbers, negative pressure systems) …" at bounding box center [464, 206] width 543 height 52
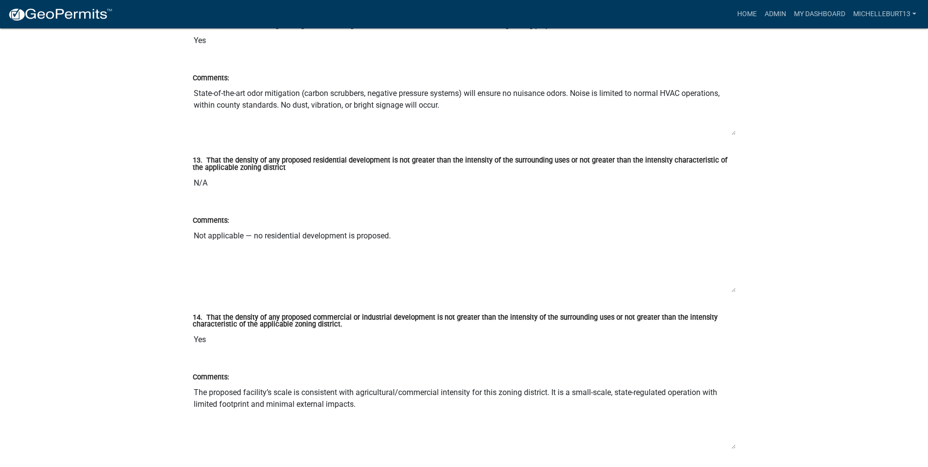
scroll to position [2886, 0]
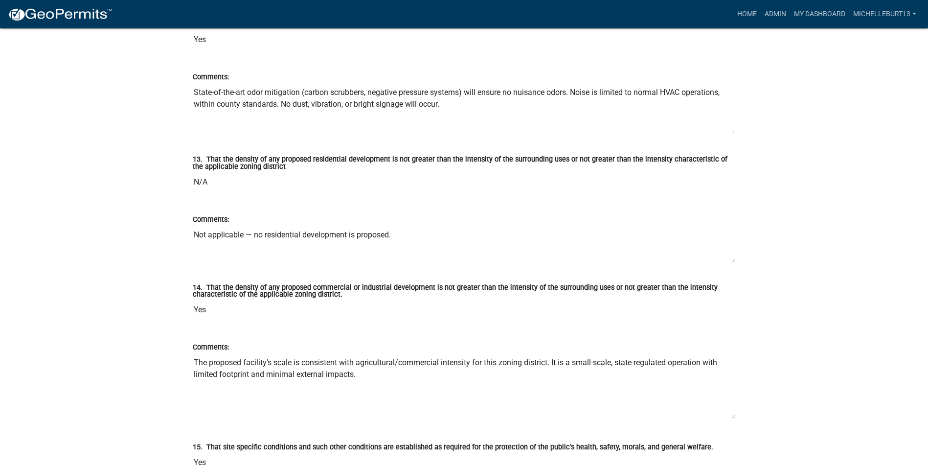
drag, startPoint x: 733, startPoint y: 289, endPoint x: 733, endPoint y: 260, distance: 28.9
click at [733, 260] on textarea "Not applicable — no residential development is proposed." at bounding box center [464, 244] width 543 height 38
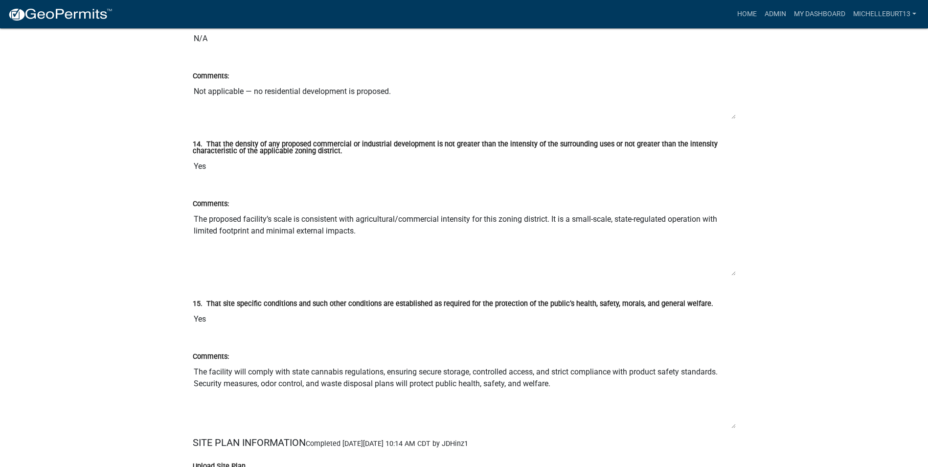
scroll to position [3033, 0]
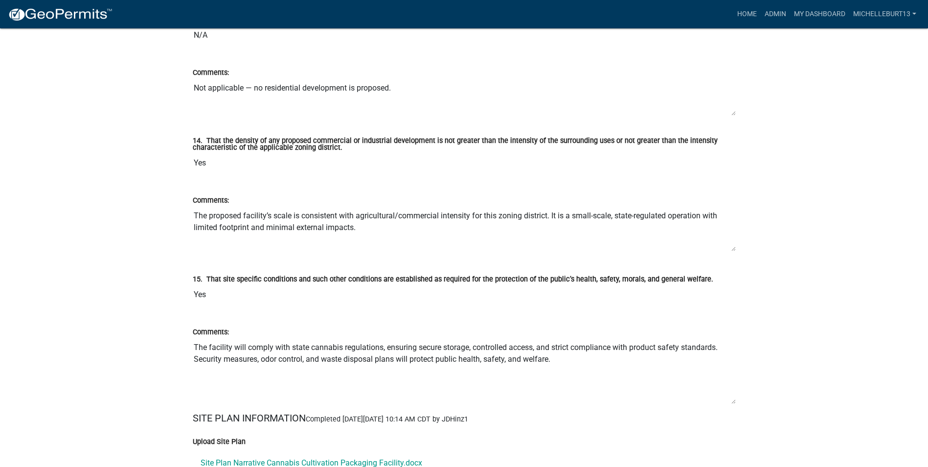
drag, startPoint x: 733, startPoint y: 271, endPoint x: 733, endPoint y: 250, distance: 21.0
click at [733, 250] on textarea "The proposed facility’s scale is consistent with agricultural/commercial intens…" at bounding box center [464, 228] width 543 height 45
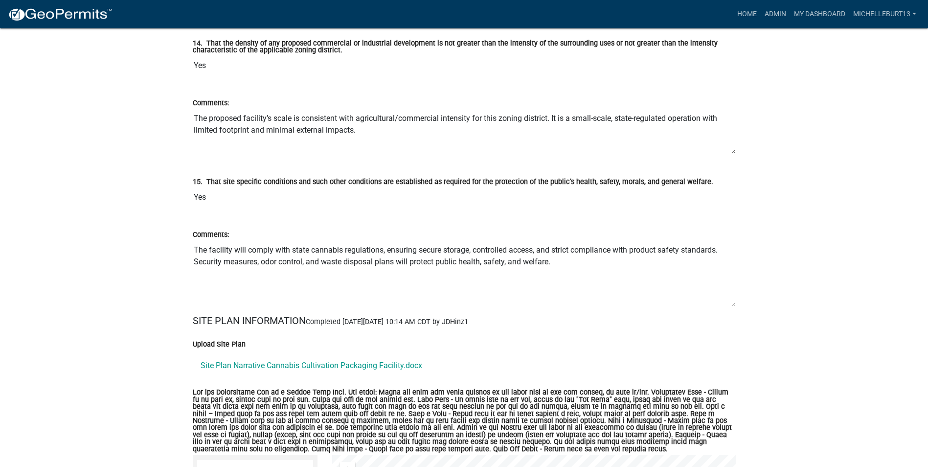
scroll to position [3131, 0]
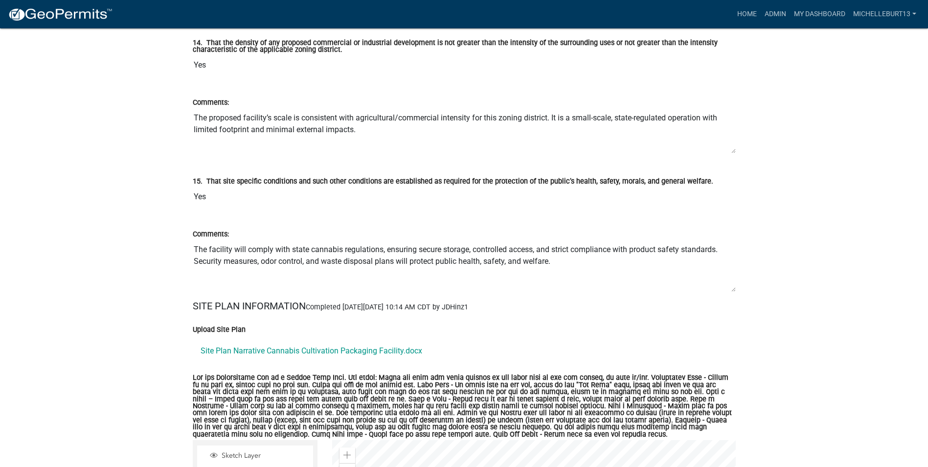
drag, startPoint x: 735, startPoint y: 303, endPoint x: 733, endPoint y: 288, distance: 15.7
click at [733, 288] on textarea "The facility will comply with state cannabis regulations, ensuring secure stora…" at bounding box center [464, 266] width 543 height 52
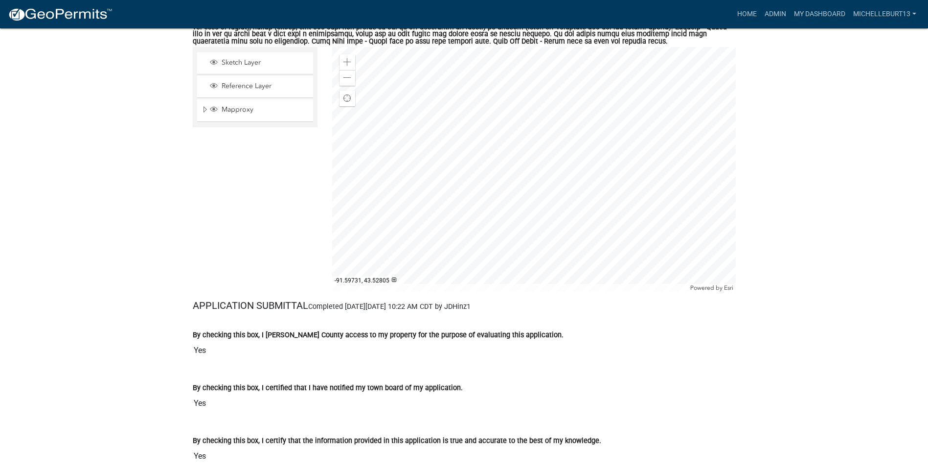
scroll to position [3473, 0]
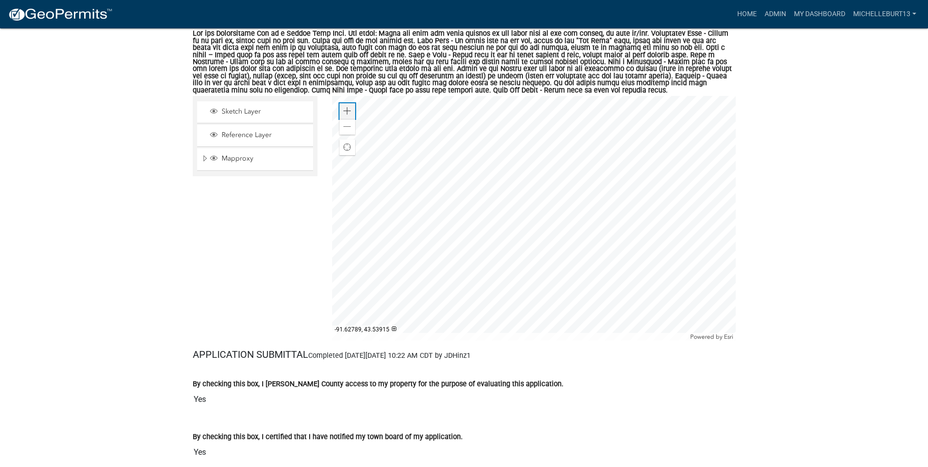
click at [344, 113] on span at bounding box center [347, 111] width 8 height 8
click at [344, 112] on span at bounding box center [347, 111] width 8 height 8
click at [344, 111] on span at bounding box center [347, 111] width 8 height 8
click at [574, 193] on div at bounding box center [534, 218] width 404 height 245
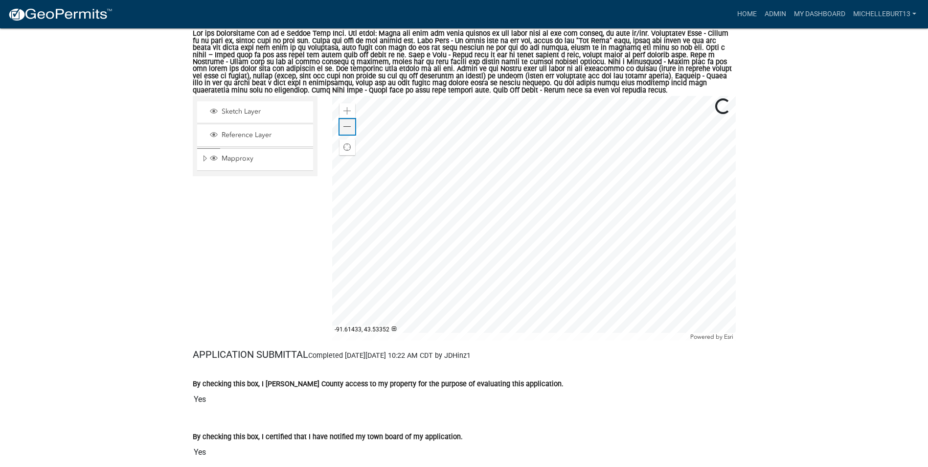
click at [352, 130] on div "Zoom out" at bounding box center [347, 127] width 16 height 16
click at [583, 185] on div at bounding box center [534, 218] width 404 height 245
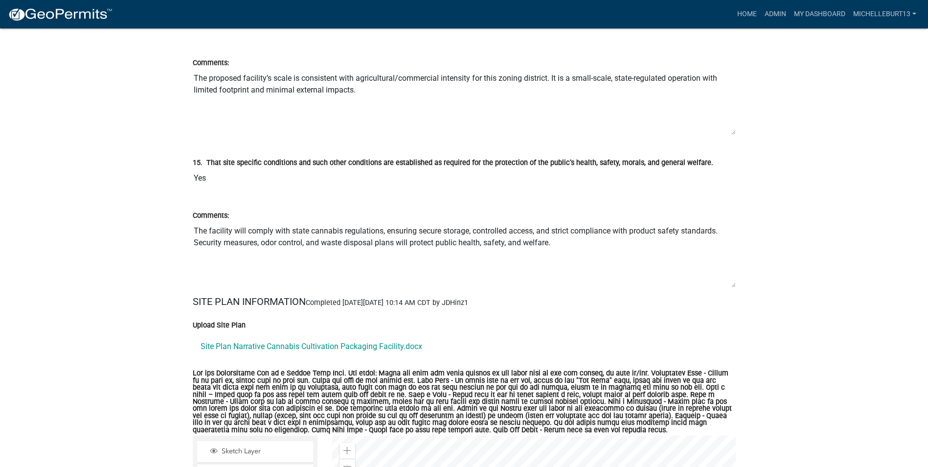
scroll to position [3669, 0]
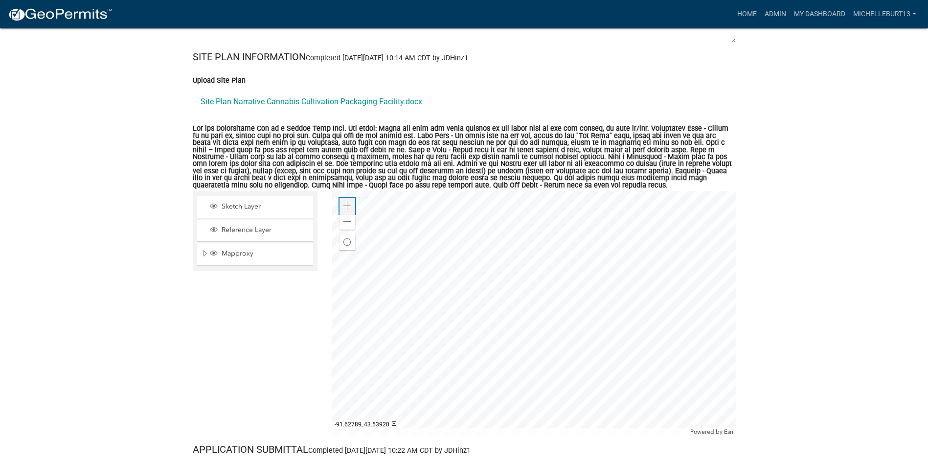
click at [346, 206] on span at bounding box center [347, 206] width 8 height 8
click at [518, 292] on div at bounding box center [534, 313] width 404 height 245
click at [346, 223] on span at bounding box center [347, 222] width 8 height 8
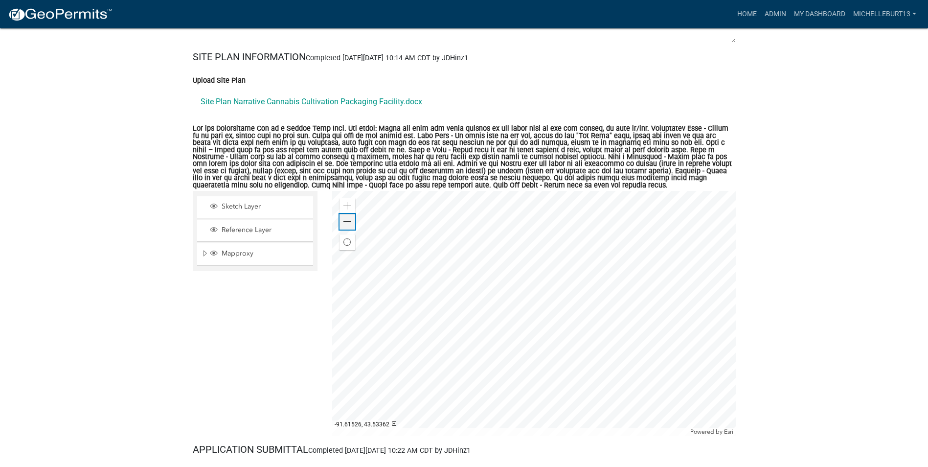
click at [346, 223] on span at bounding box center [347, 222] width 8 height 8
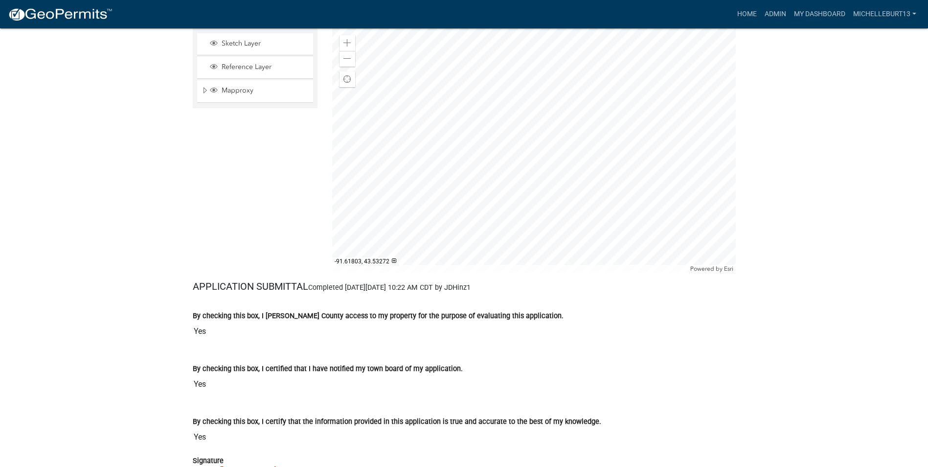
scroll to position [3812, 0]
